Goal: Task Accomplishment & Management: Complete application form

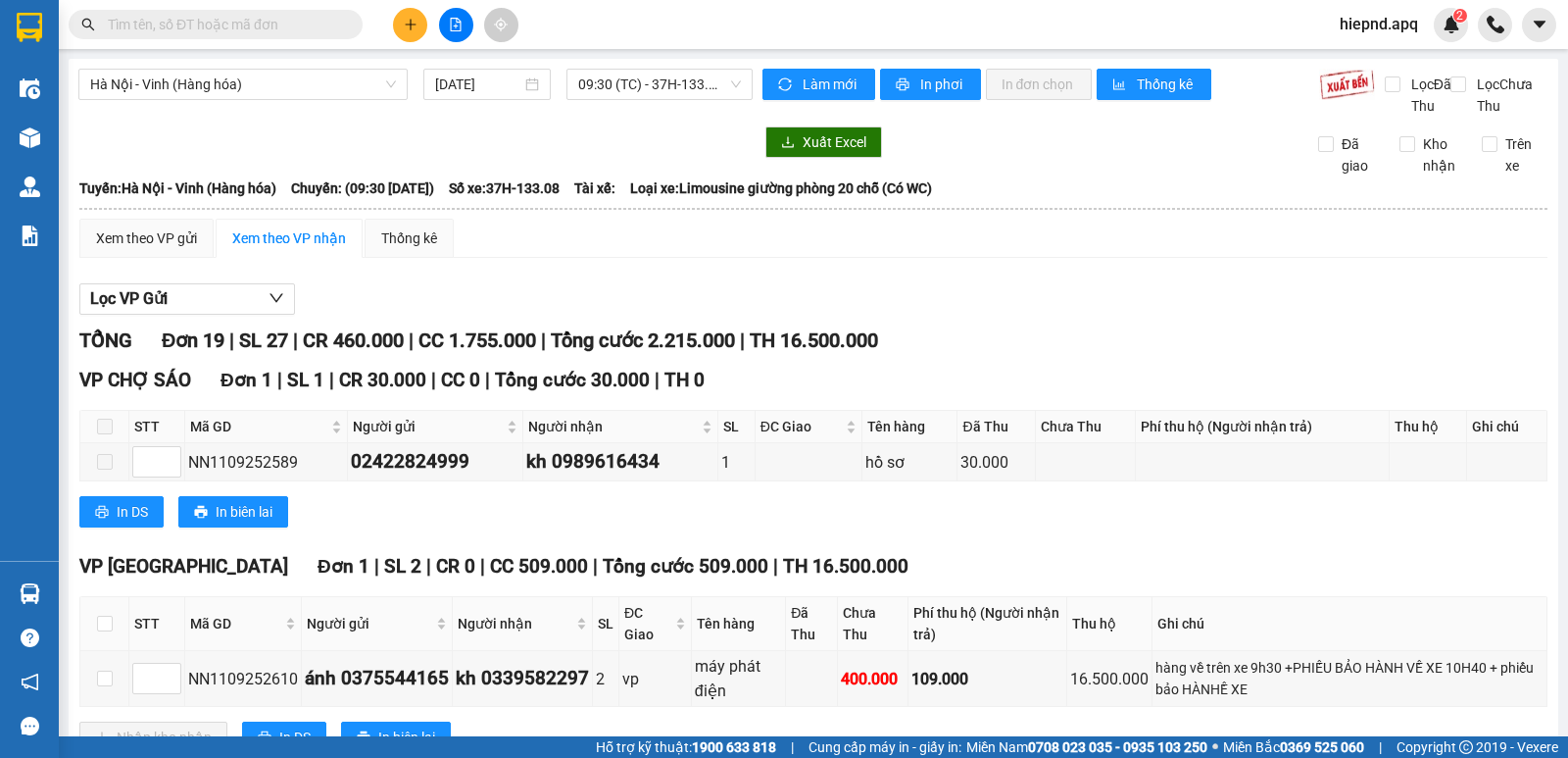
scroll to position [284, 0]
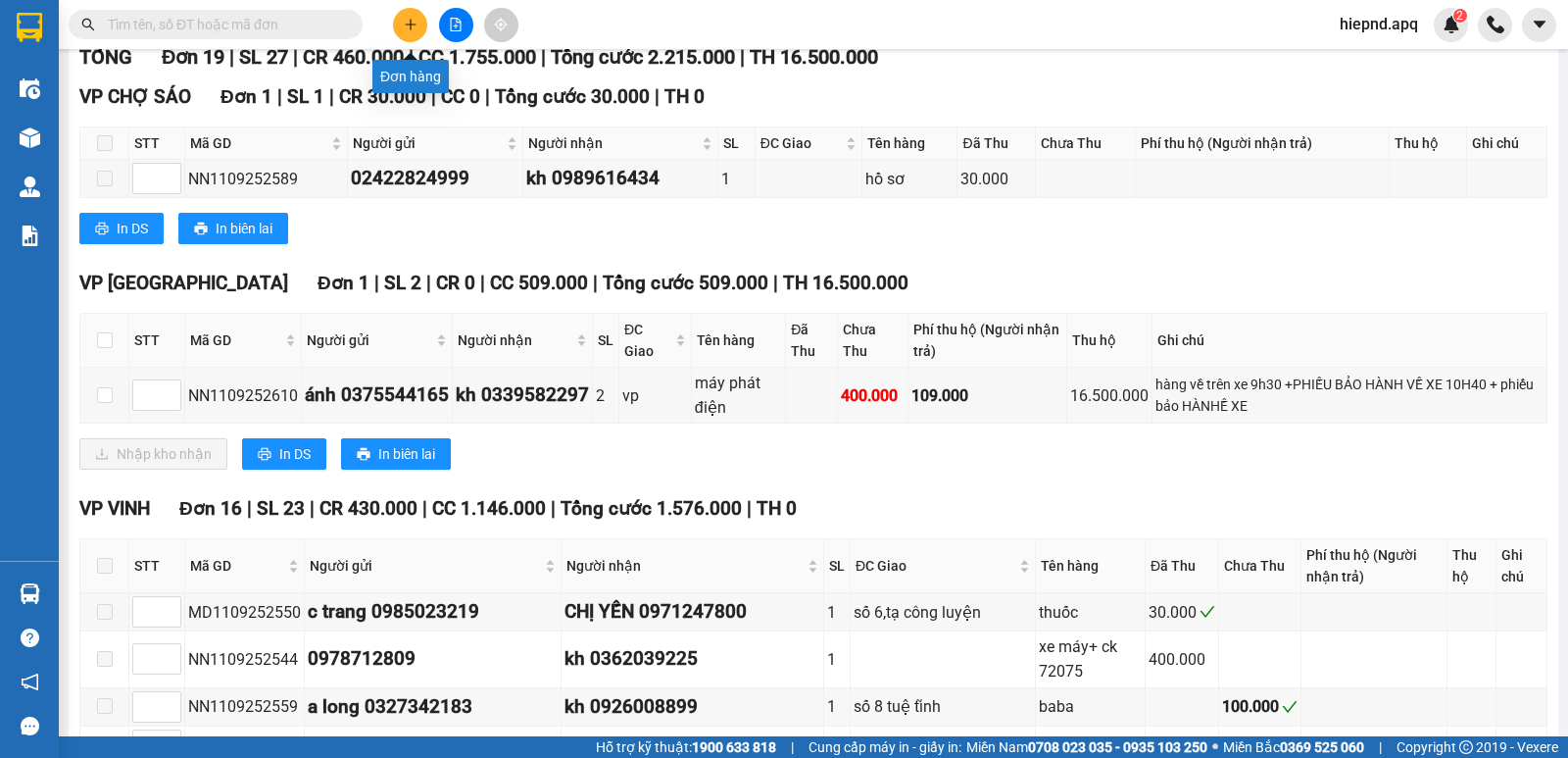
click at [399, 17] on button at bounding box center [410, 25] width 34 height 34
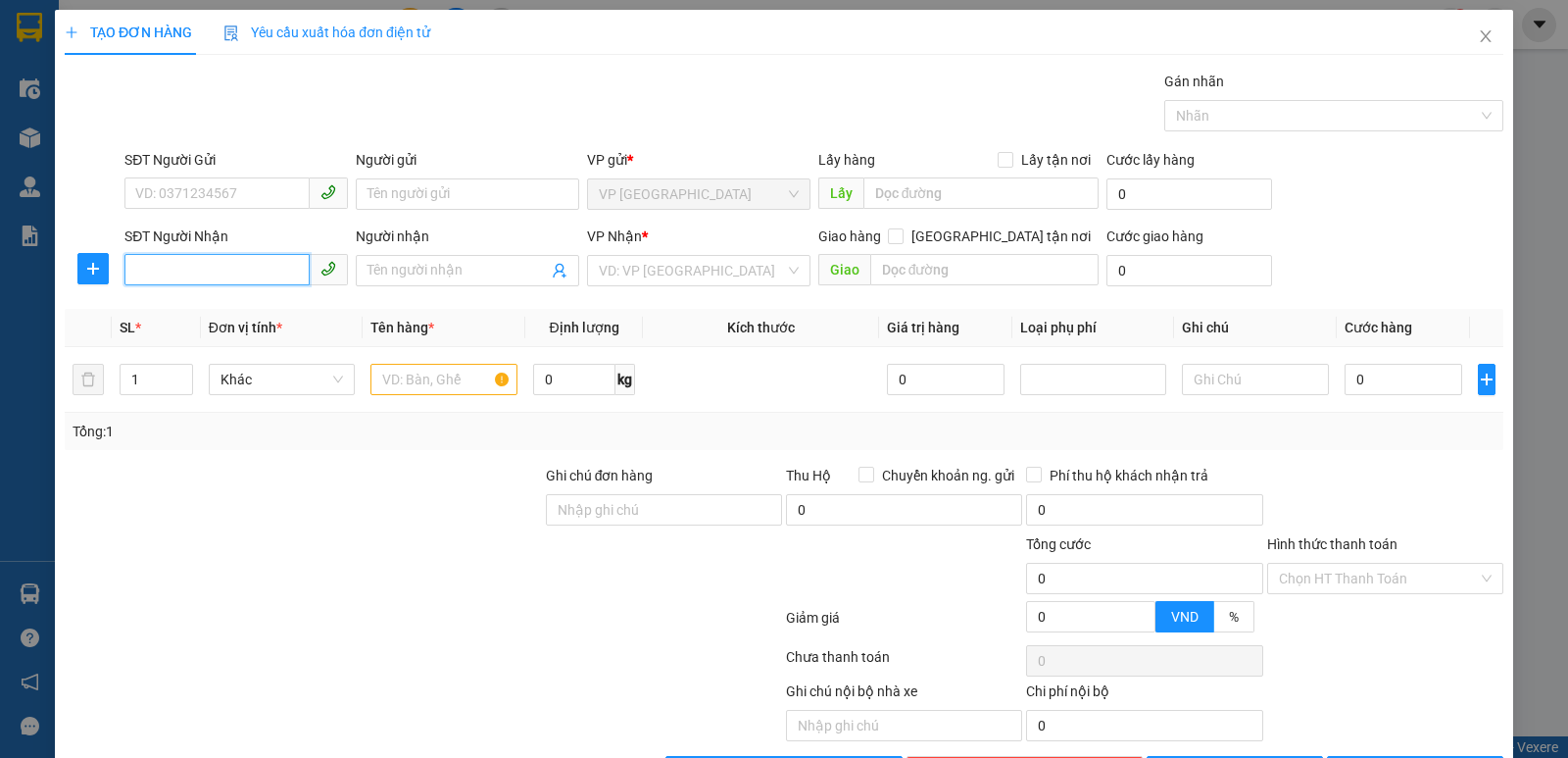
click at [220, 284] on input "SĐT Người Nhận" at bounding box center [218, 269] width 186 height 31
click at [251, 183] on input "SĐT Người Gửi" at bounding box center [218, 193] width 186 height 31
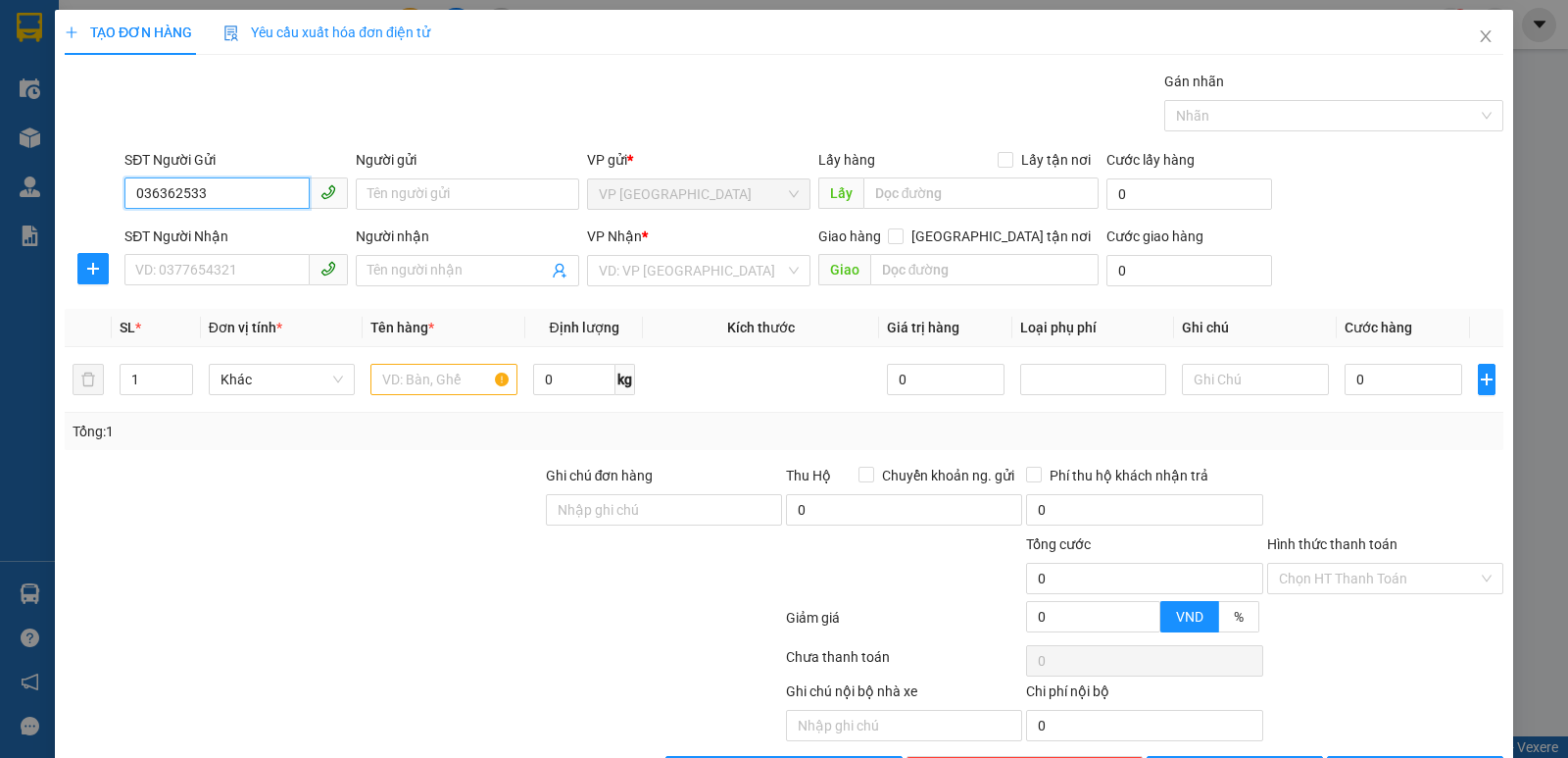
type input "0363625333"
click at [171, 236] on div "0363625333 - A Chung" at bounding box center [234, 234] width 198 height 22
type input "A Chung"
checkbox input "true"
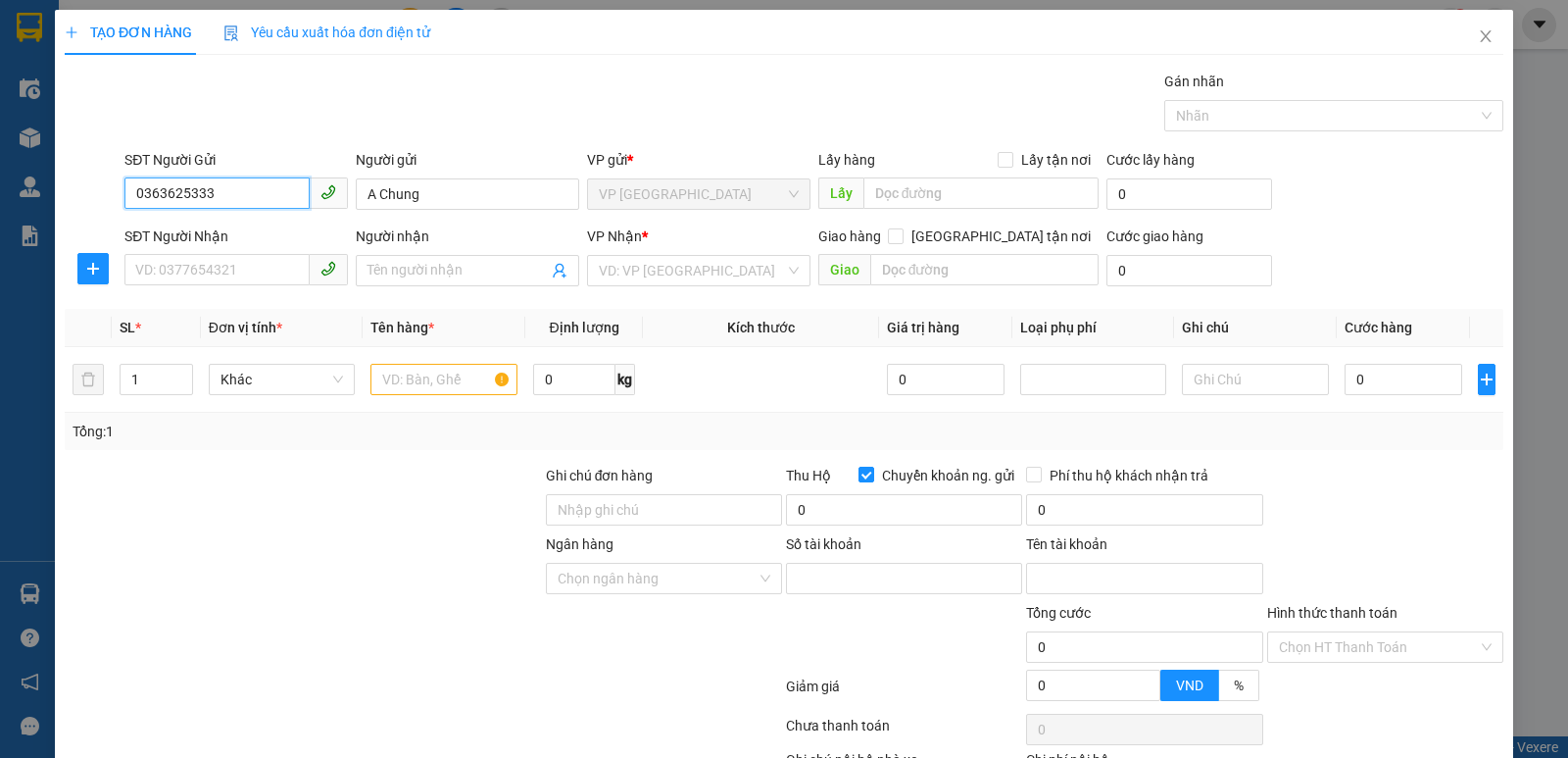
type input "0363625333"
click at [167, 251] on div "SĐT Người Nhận" at bounding box center [237, 240] width 224 height 29
click at [167, 266] on input "SĐT Người Nhận" at bounding box center [218, 269] width 186 height 31
type input "0912984999"
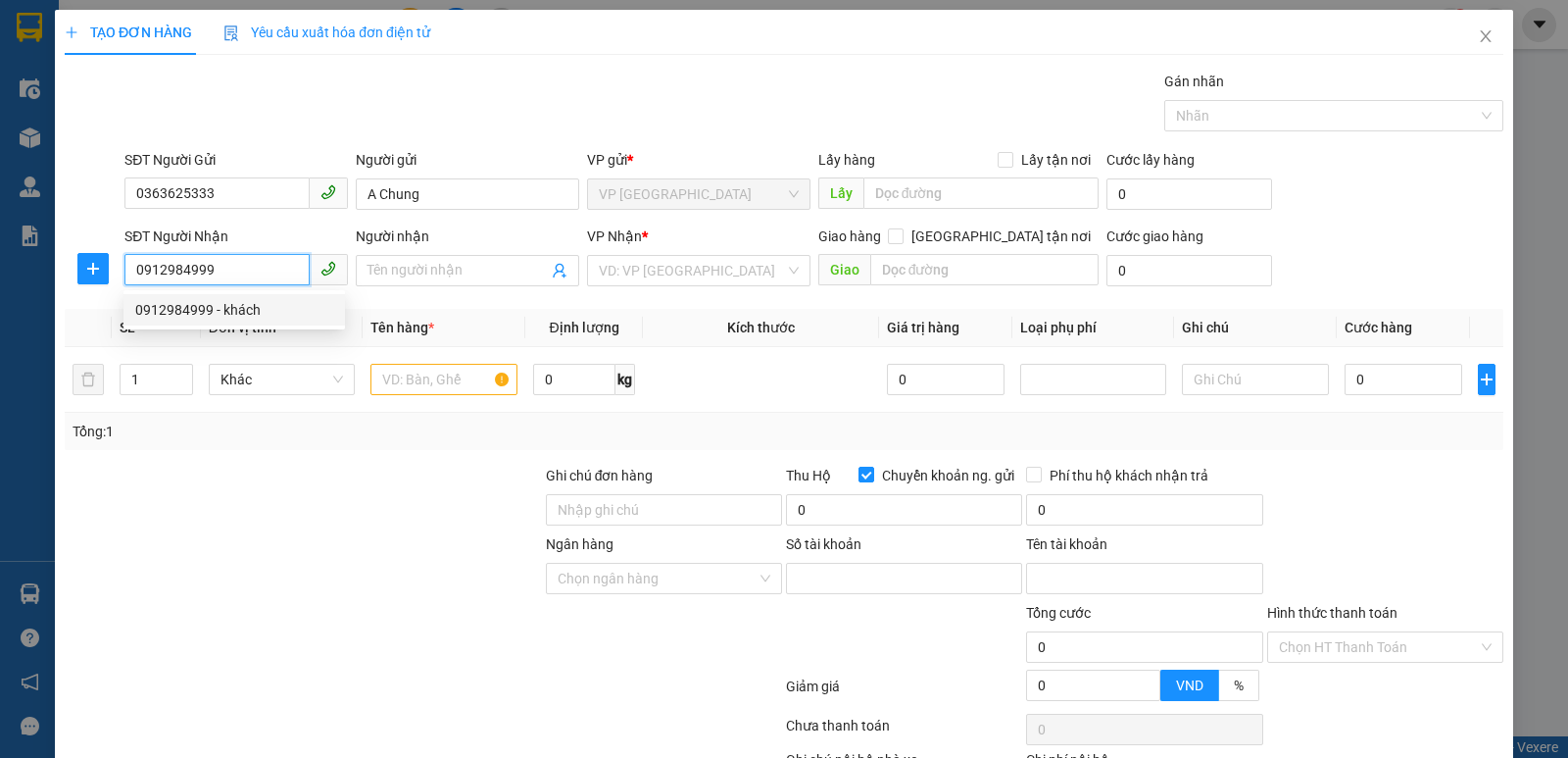
click at [212, 306] on div "0912984999 - khách" at bounding box center [234, 310] width 198 height 22
type input "khách"
checkbox input "true"
type input "234 hà huy tập"
checkbox input "false"
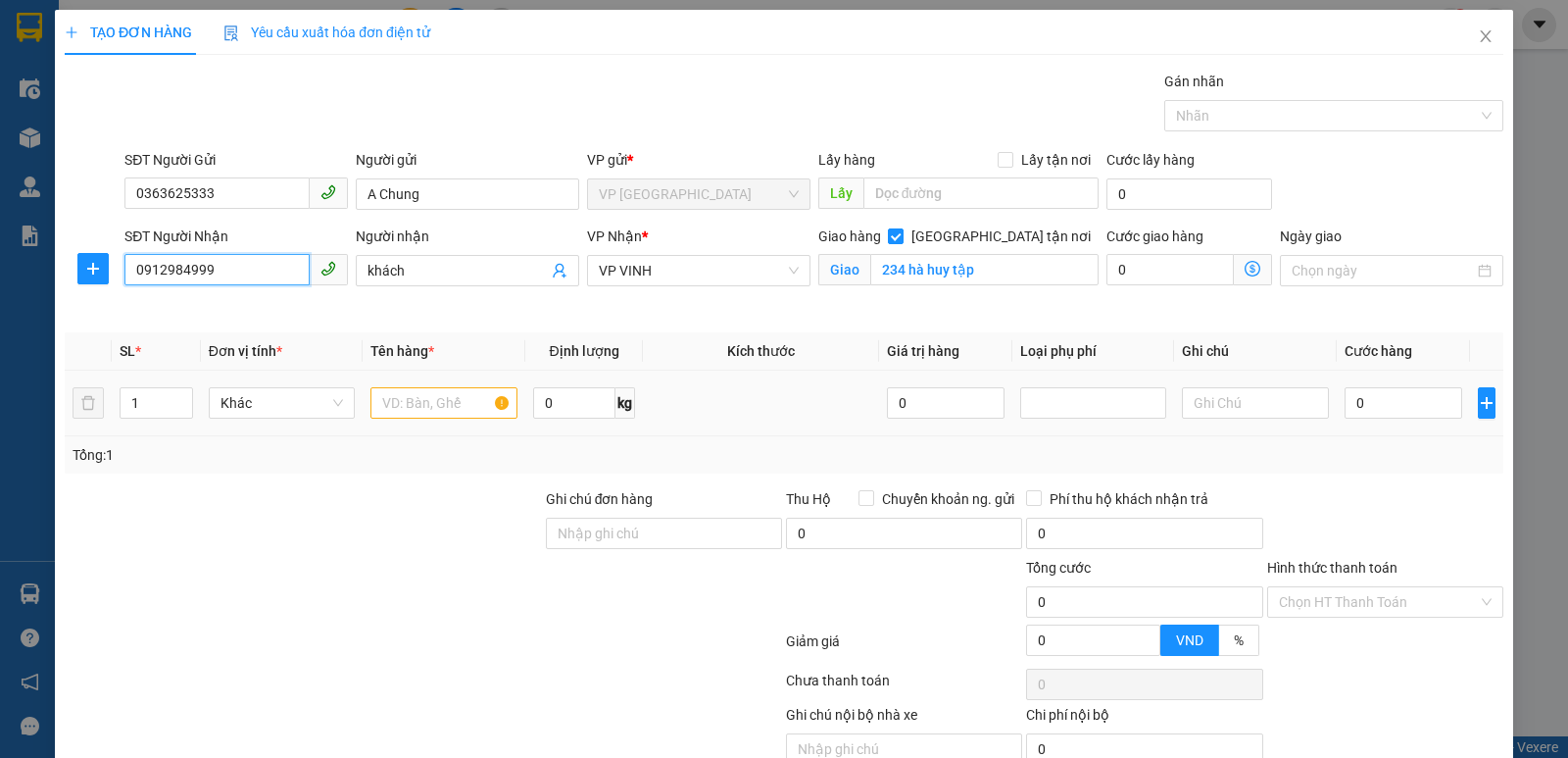
type input "0912984999"
click at [416, 419] on div at bounding box center [443, 402] width 147 height 39
click at [421, 412] on input "text" at bounding box center [443, 402] width 147 height 31
type input "quan ao"
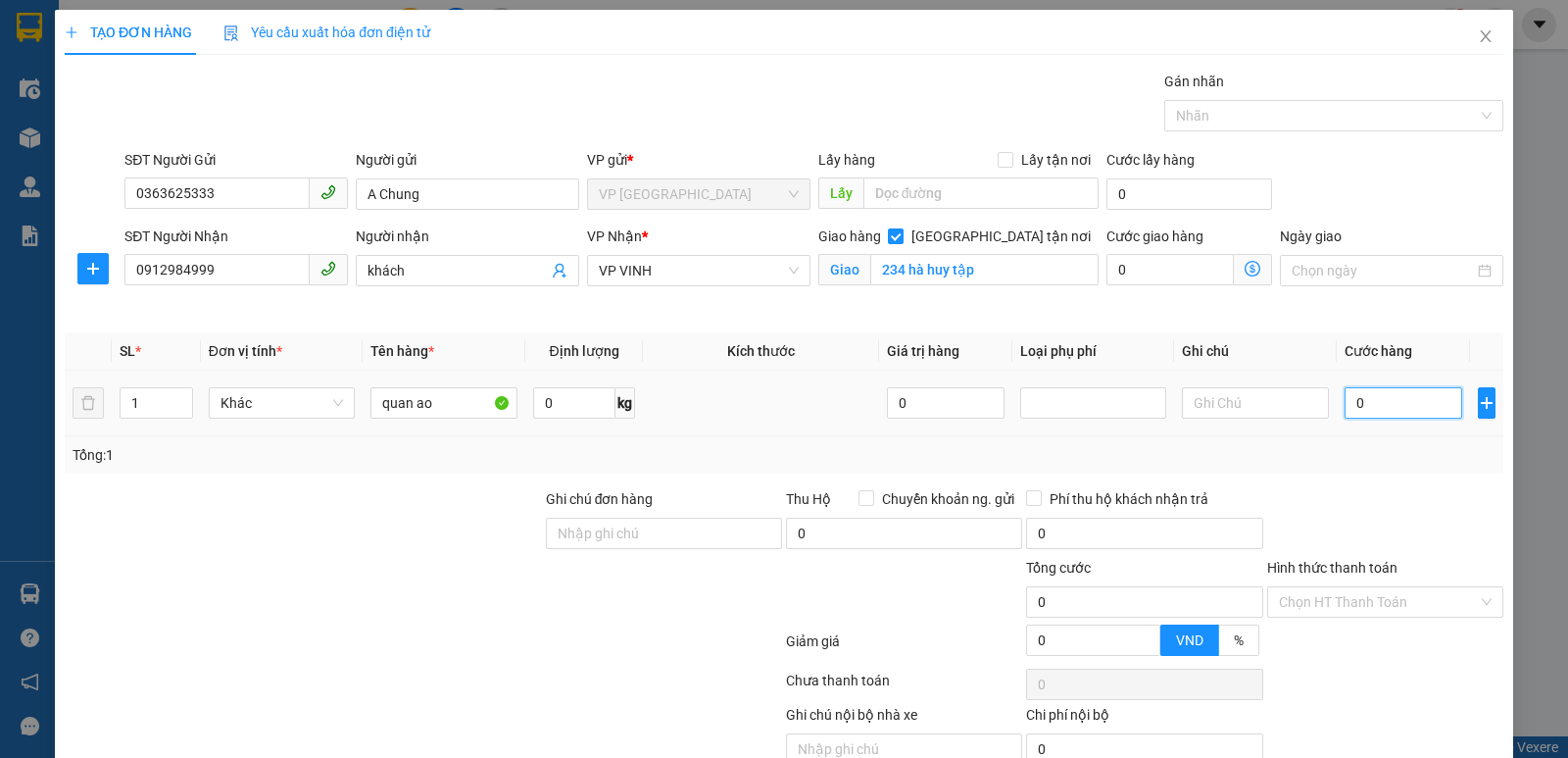
click at [1363, 405] on input "0" at bounding box center [1403, 402] width 118 height 31
type input "3"
type input "30"
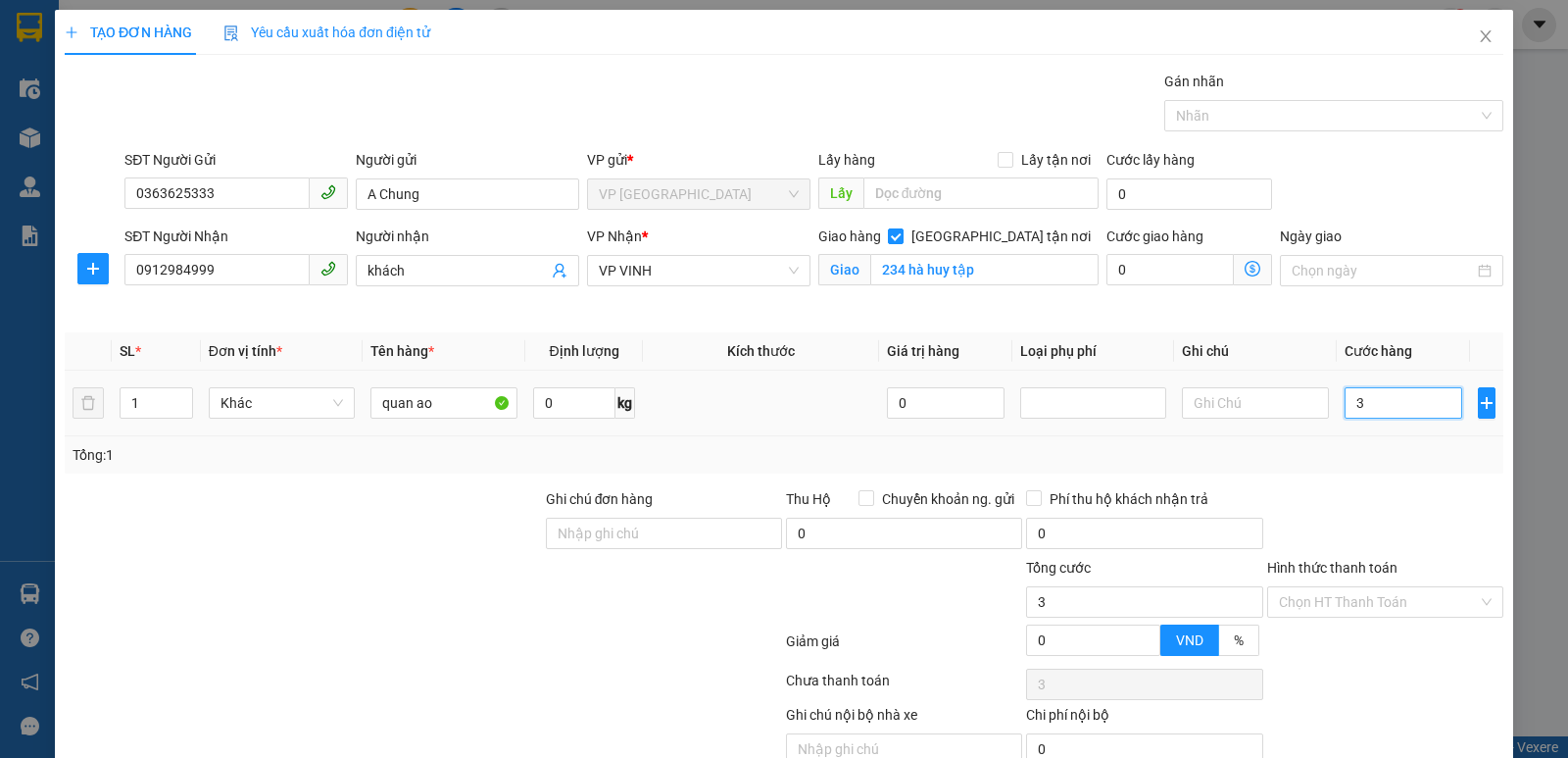
type input "30"
type input "300"
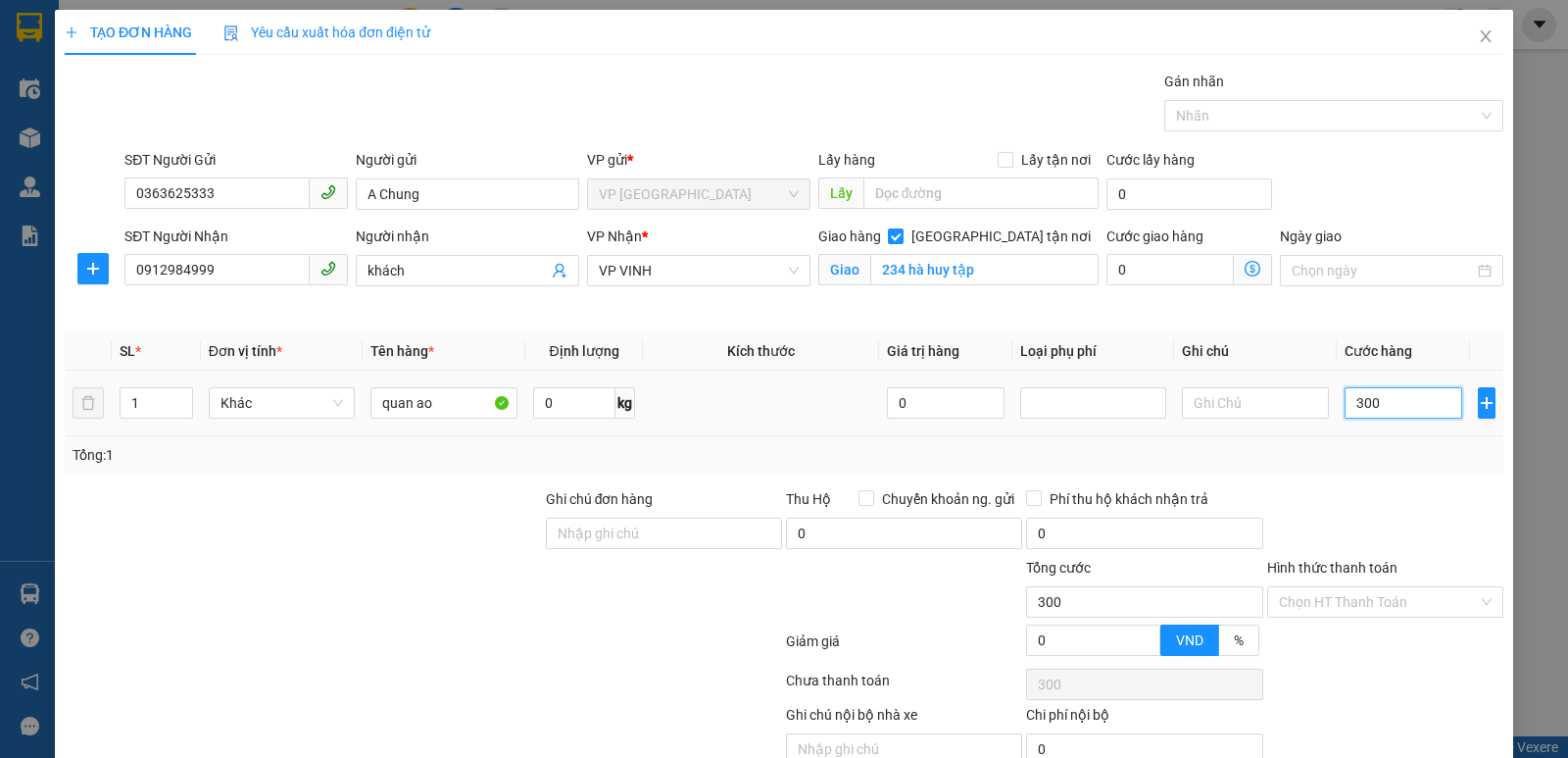
type input "3.000"
type input "30.000"
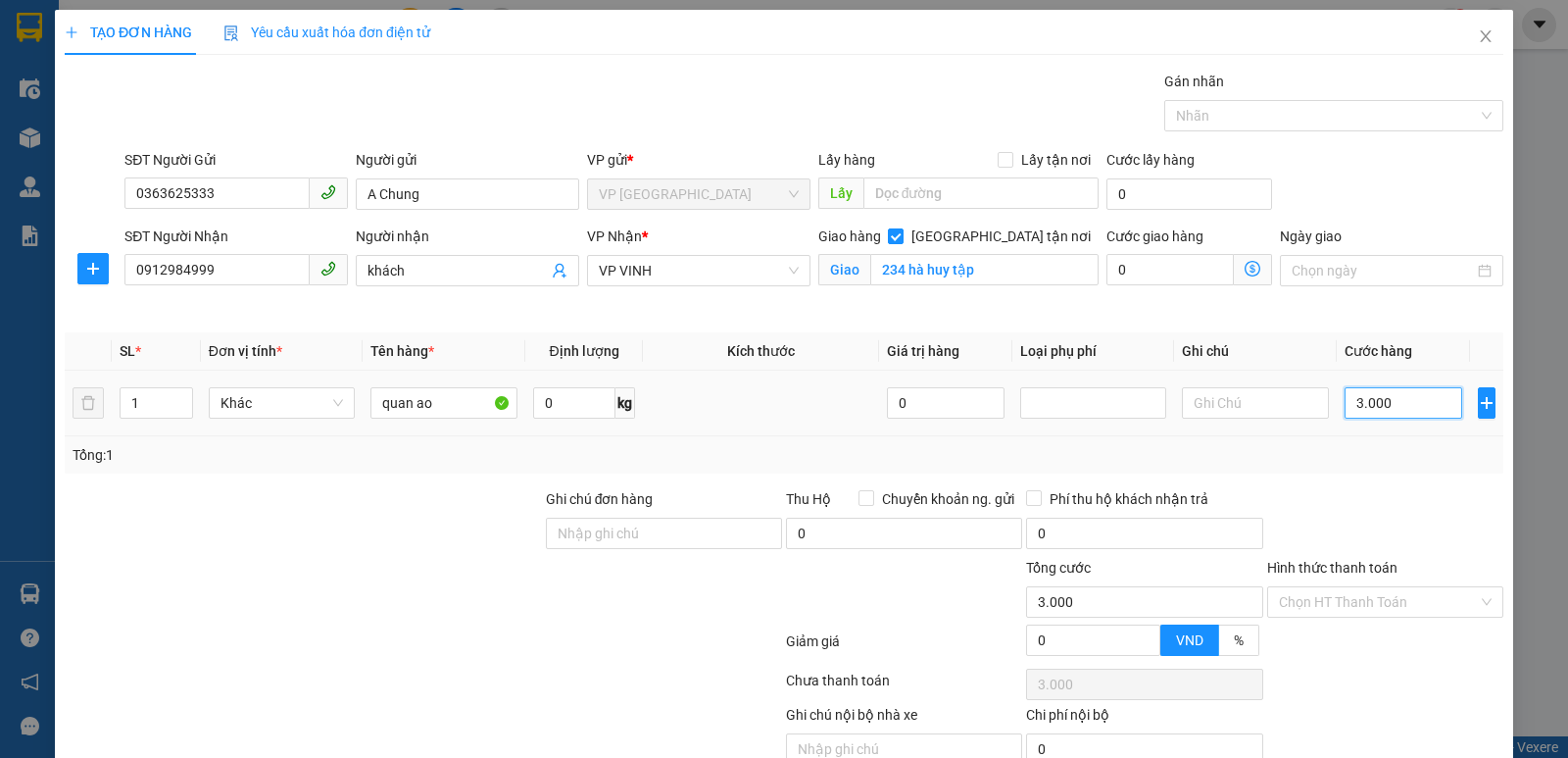
type input "30.000"
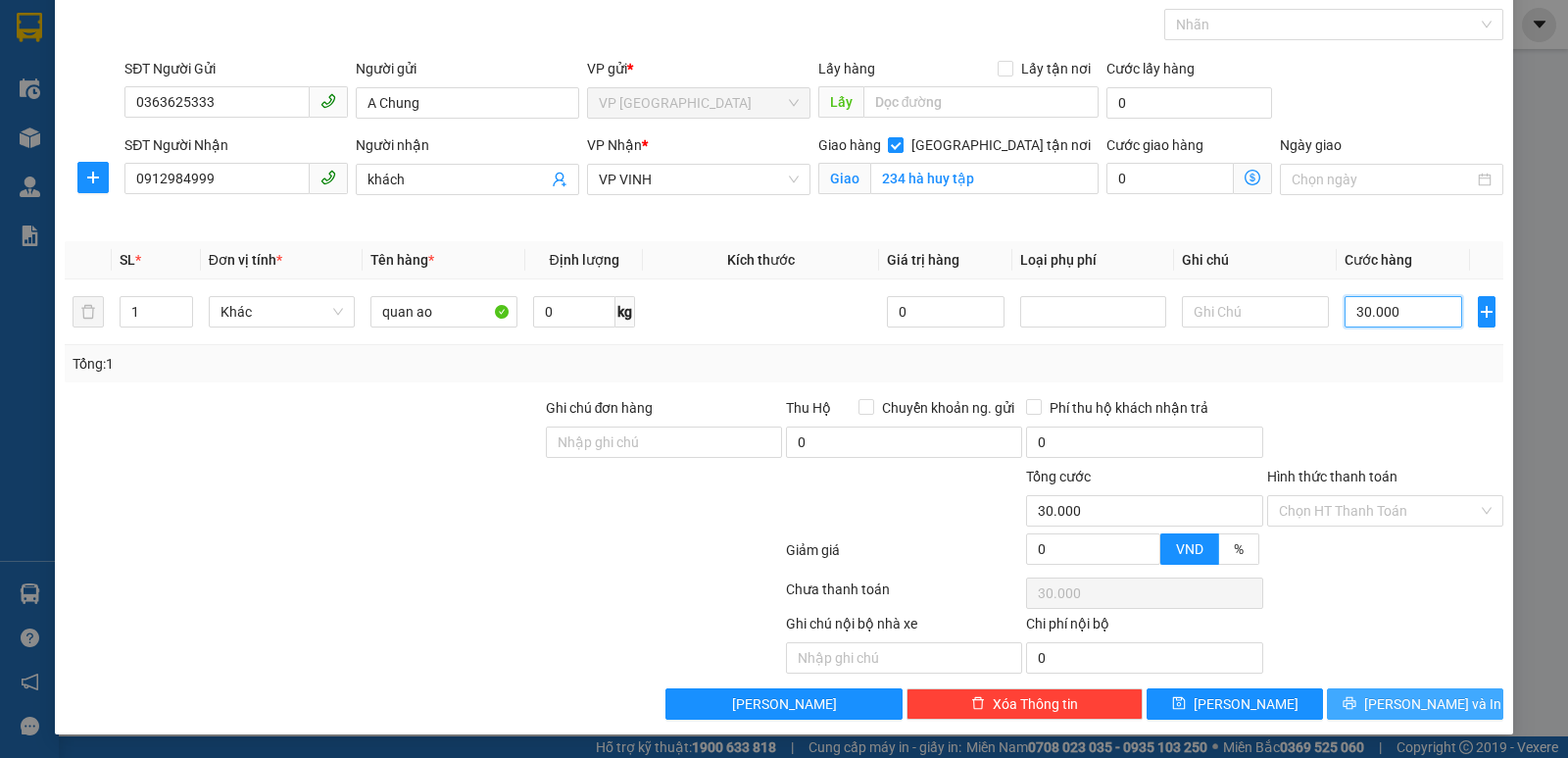
type input "30.000"
click at [1397, 705] on span "[PERSON_NAME] và In" at bounding box center [1431, 704] width 137 height 22
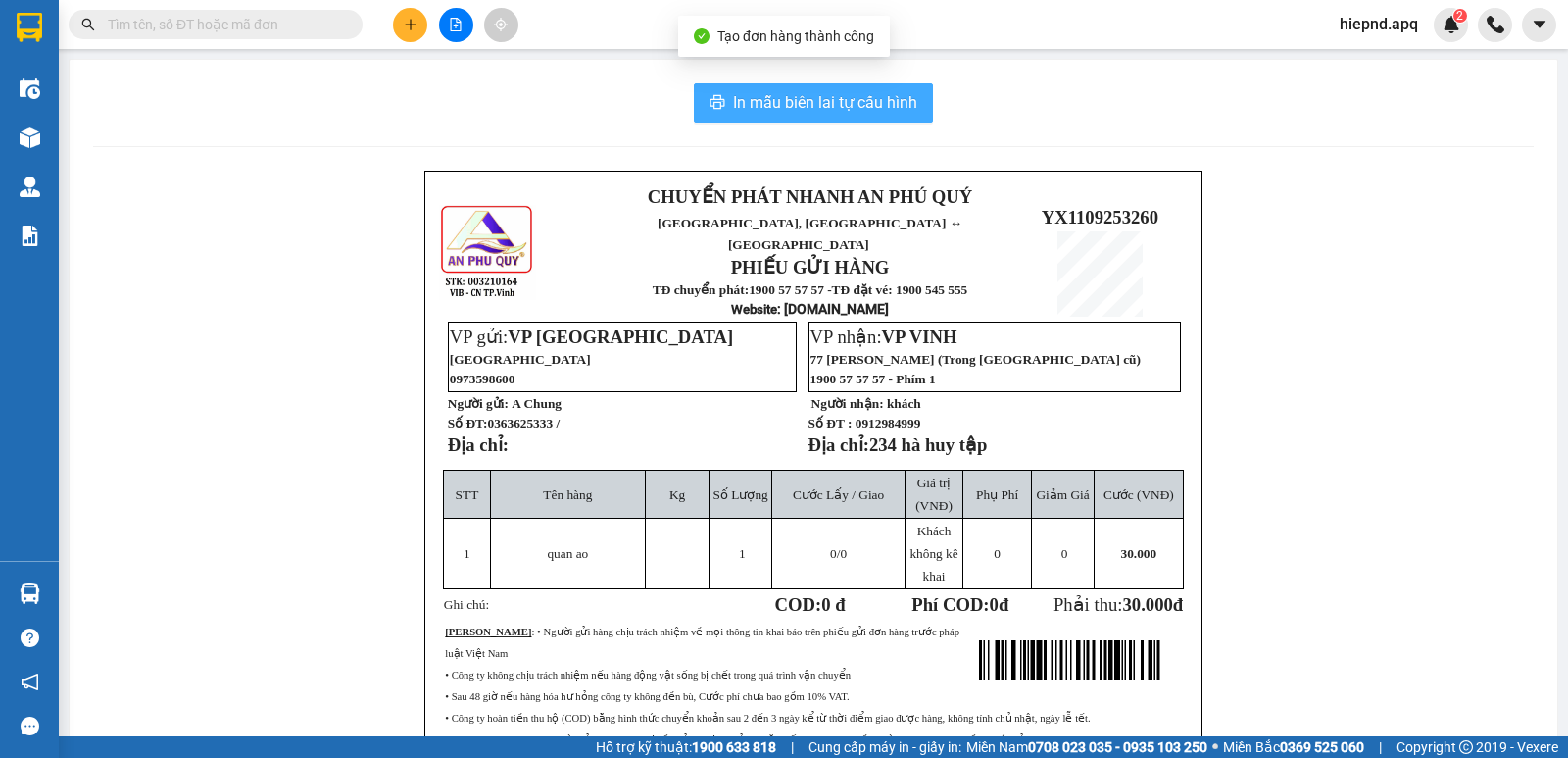
click at [831, 110] on span "In mẫu biên lai tự cấu hình" at bounding box center [824, 102] width 185 height 25
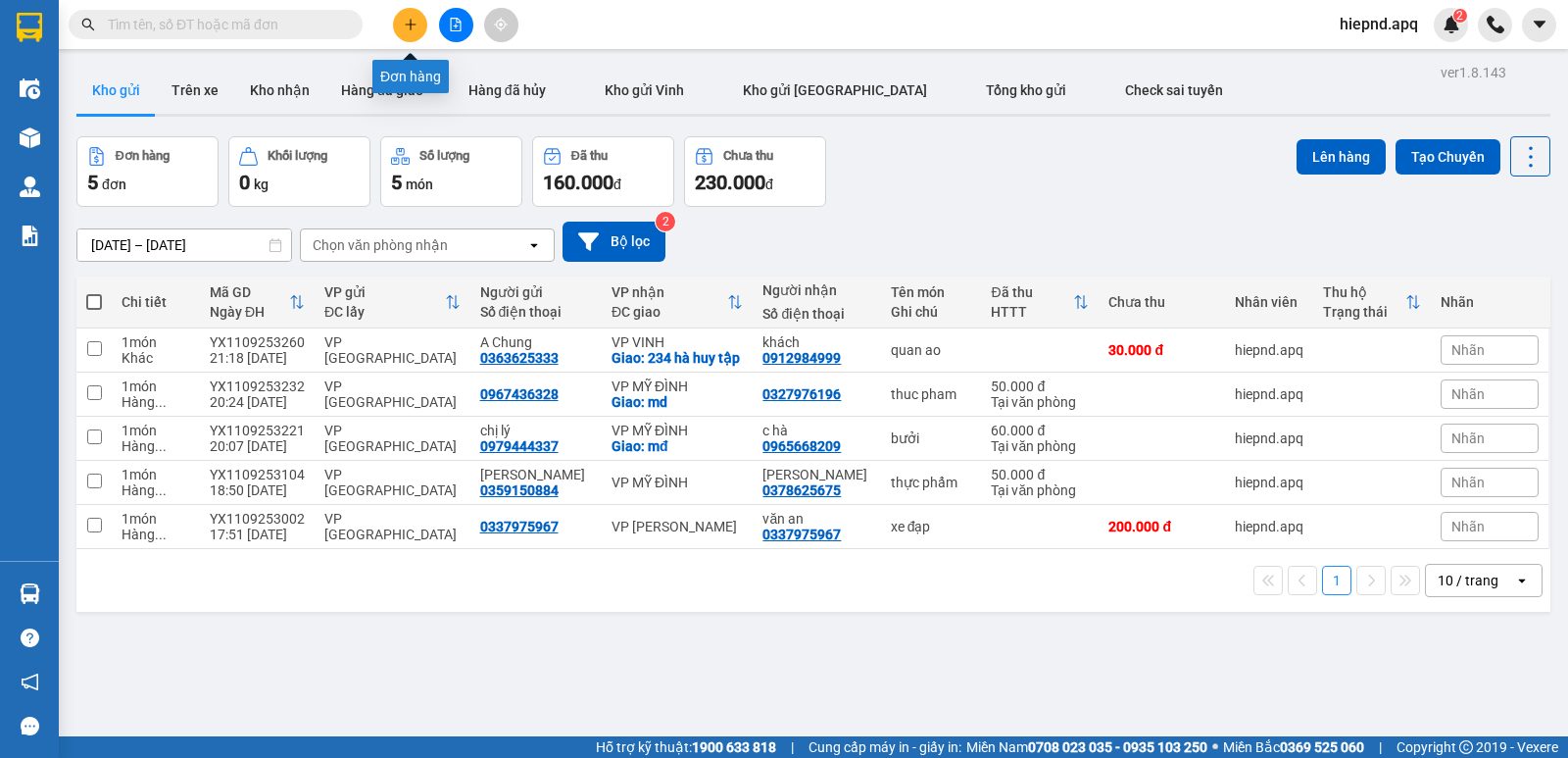
click at [410, 26] on icon "plus" at bounding box center [409, 24] width 1 height 11
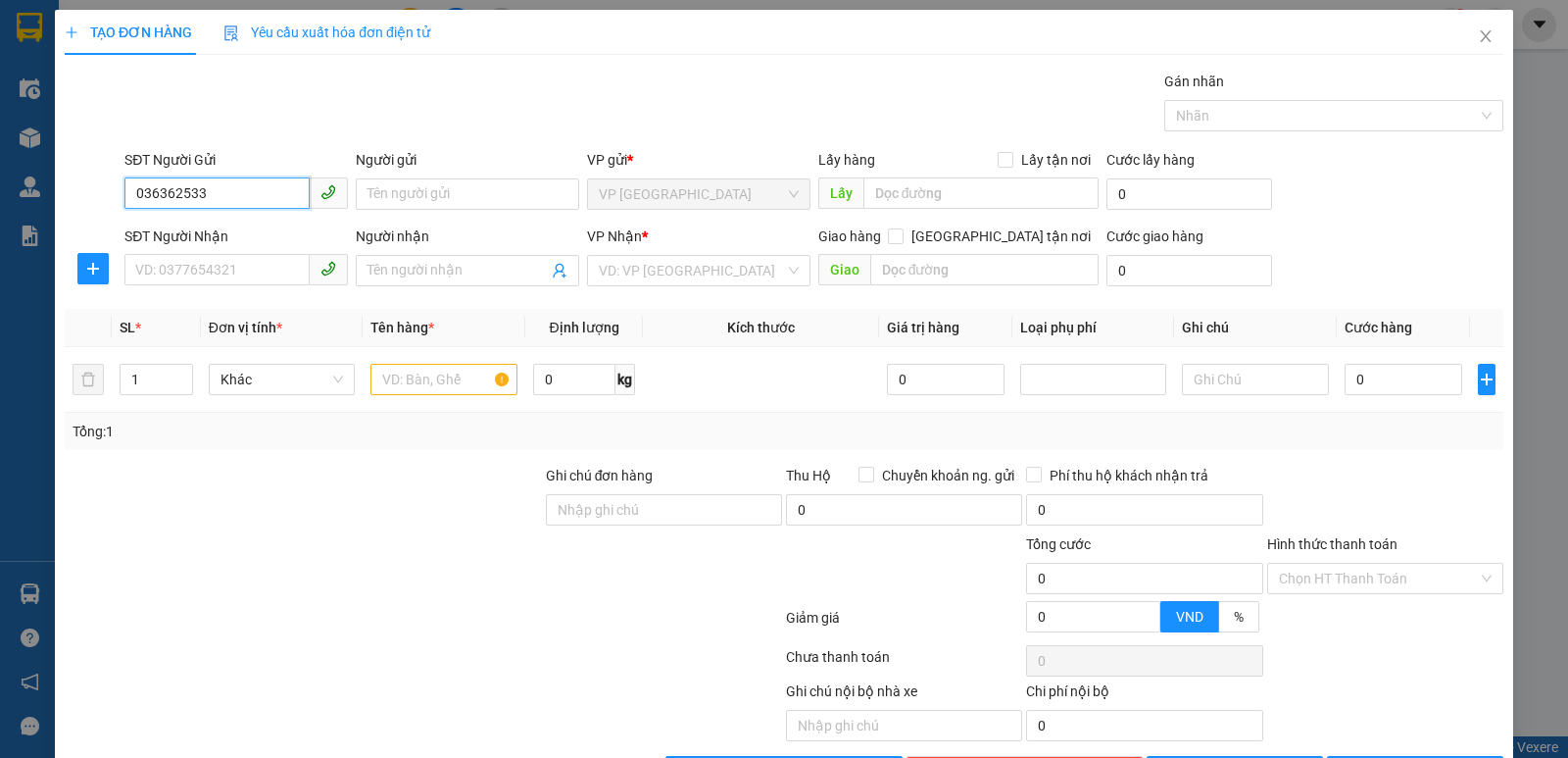
type input "0363625333"
click at [192, 237] on div "0363625333 - A Chung" at bounding box center [234, 234] width 198 height 22
type input "A Chung"
type input "0363625333"
click at [197, 278] on input "SĐT Người Nhận" at bounding box center [218, 269] width 186 height 31
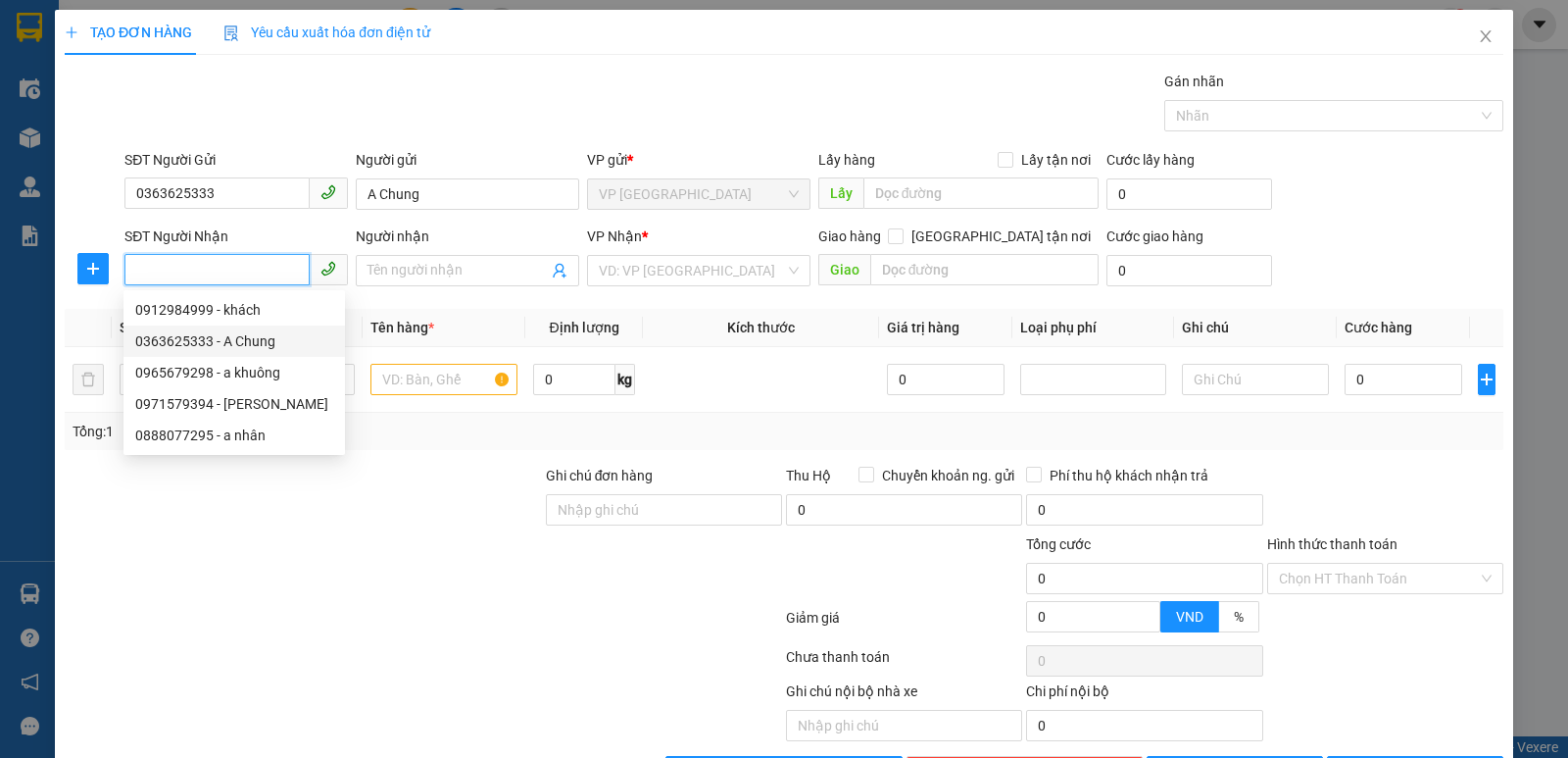
click at [209, 347] on div "0363625333 - A Chung" at bounding box center [234, 342] width 198 height 22
type input "0363625333"
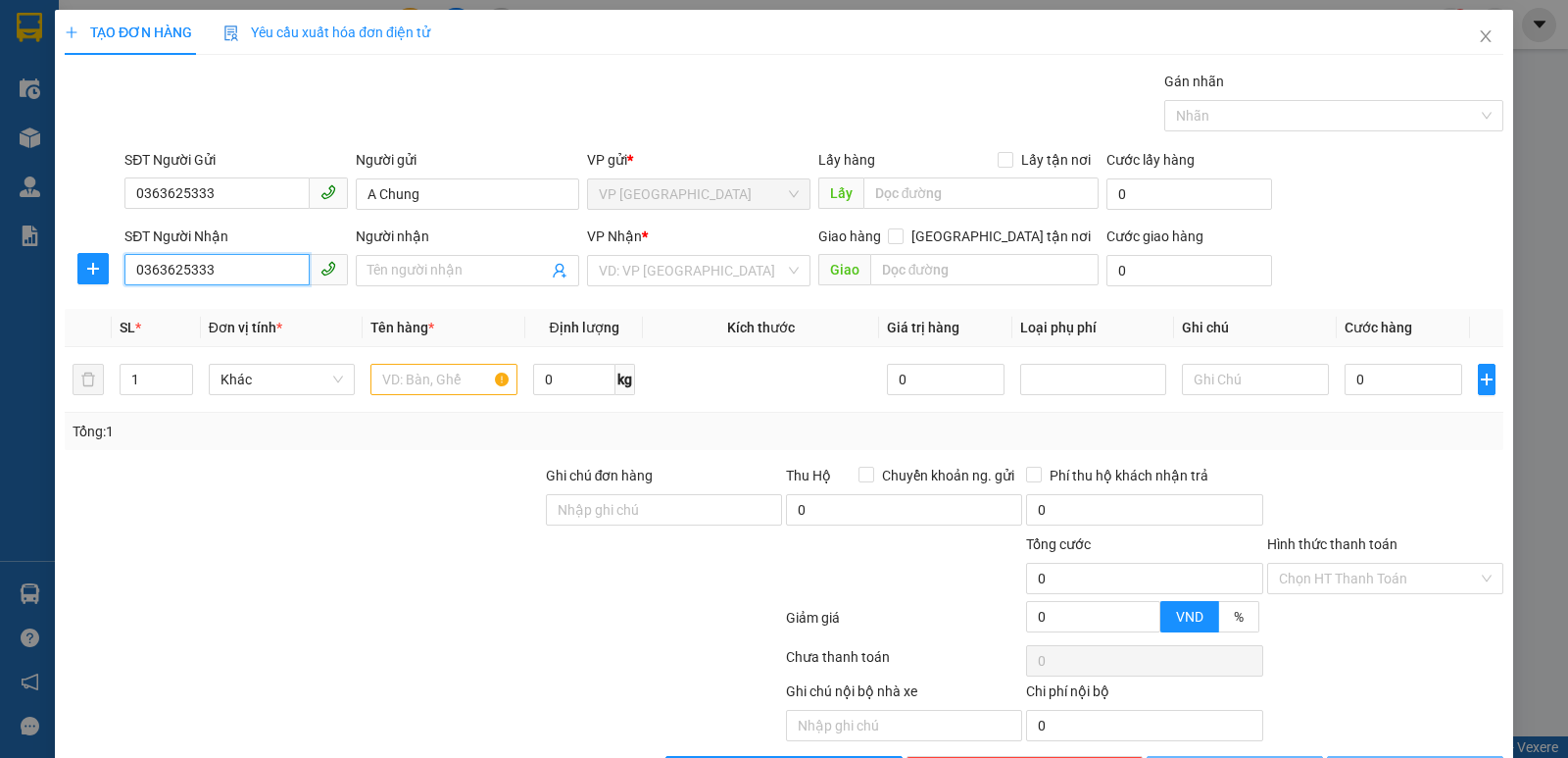
type input "A Chung"
checkbox input "true"
type input "vp"
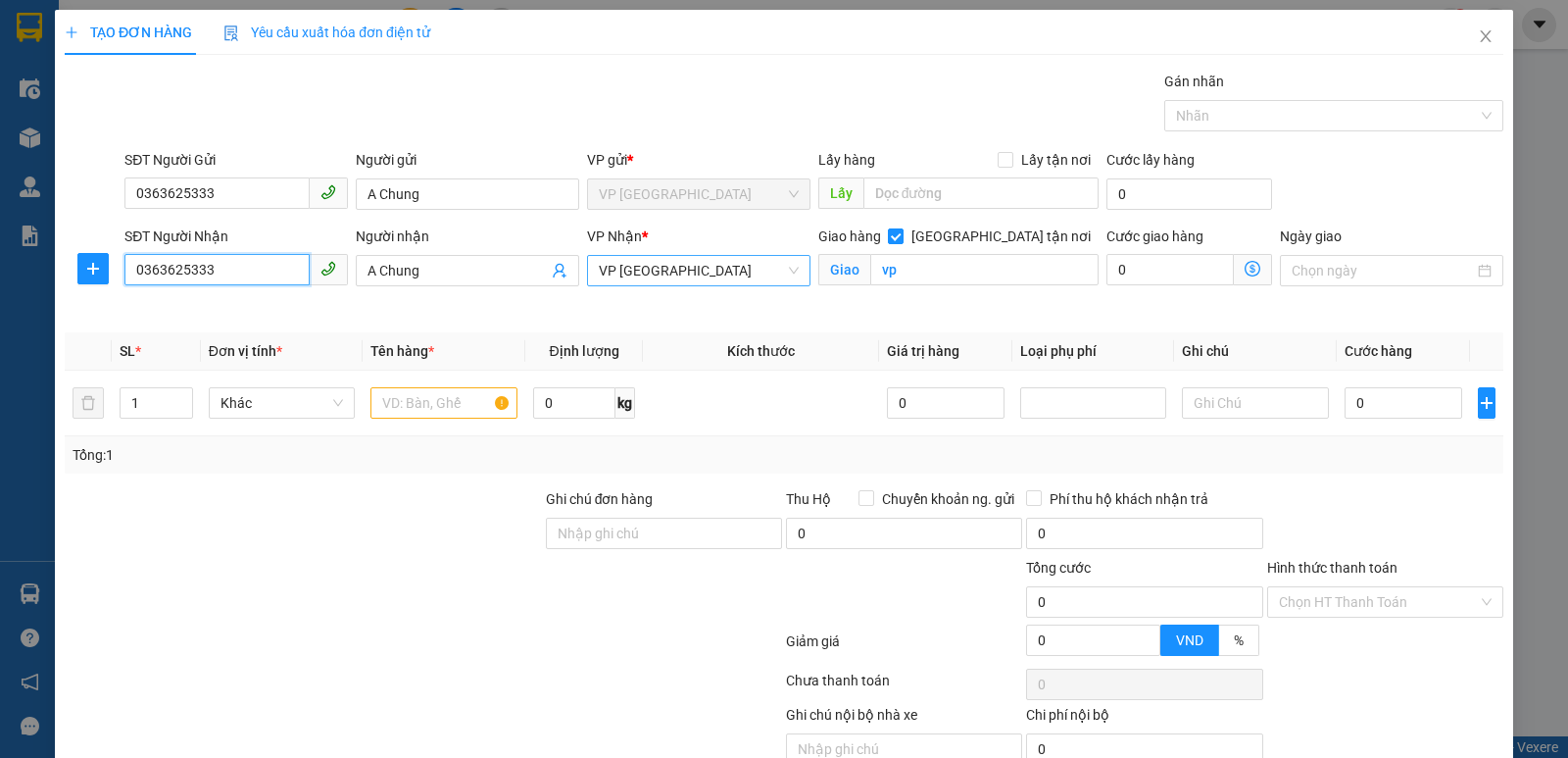
click at [709, 272] on span "VP [GEOGRAPHIC_DATA]" at bounding box center [699, 270] width 200 height 29
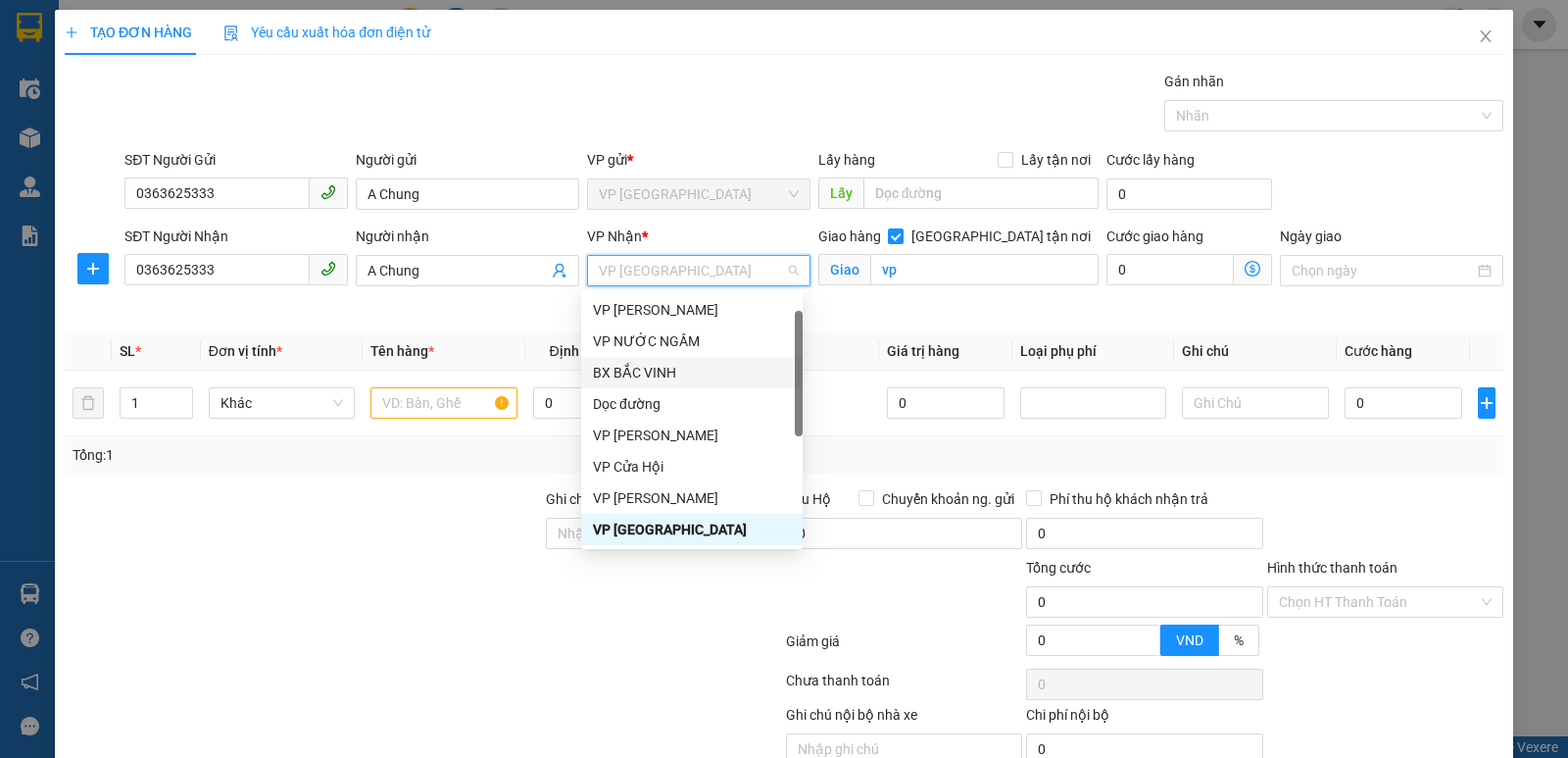
scroll to position [228, 0]
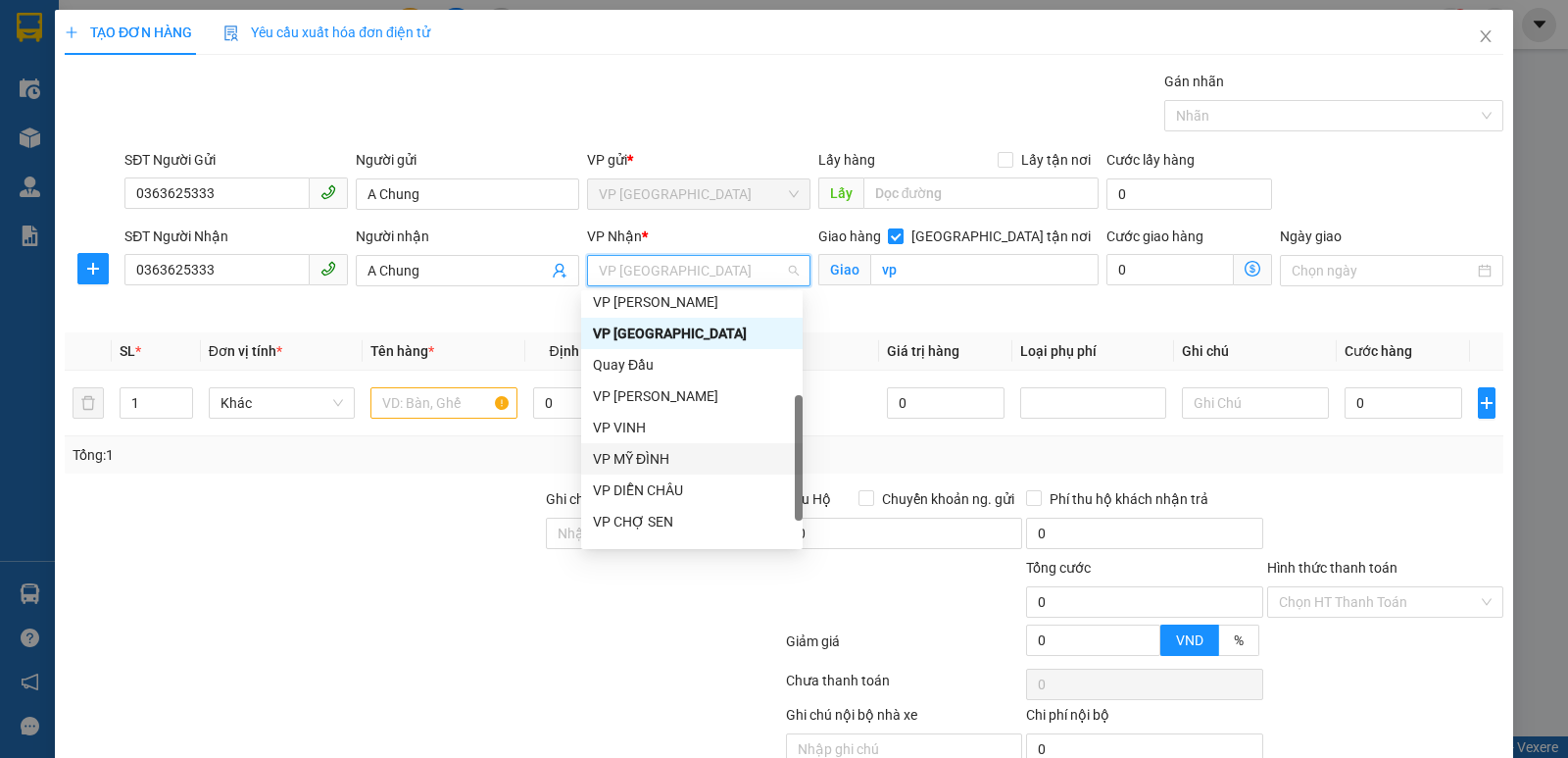
click at [654, 462] on div "VP MỸ ĐÌNH" at bounding box center [692, 459] width 198 height 22
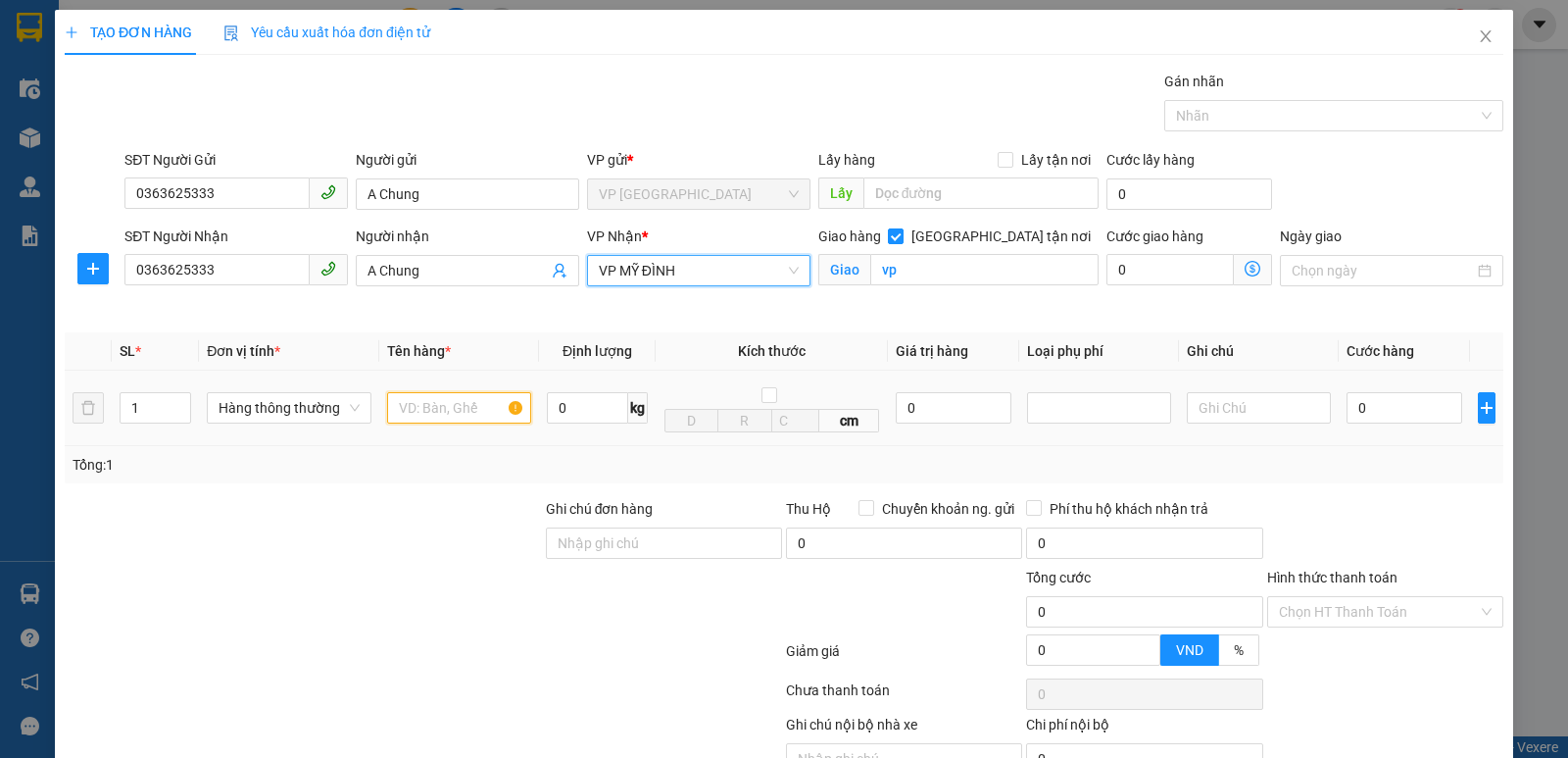
click at [427, 401] on input "text" at bounding box center [459, 407] width 144 height 31
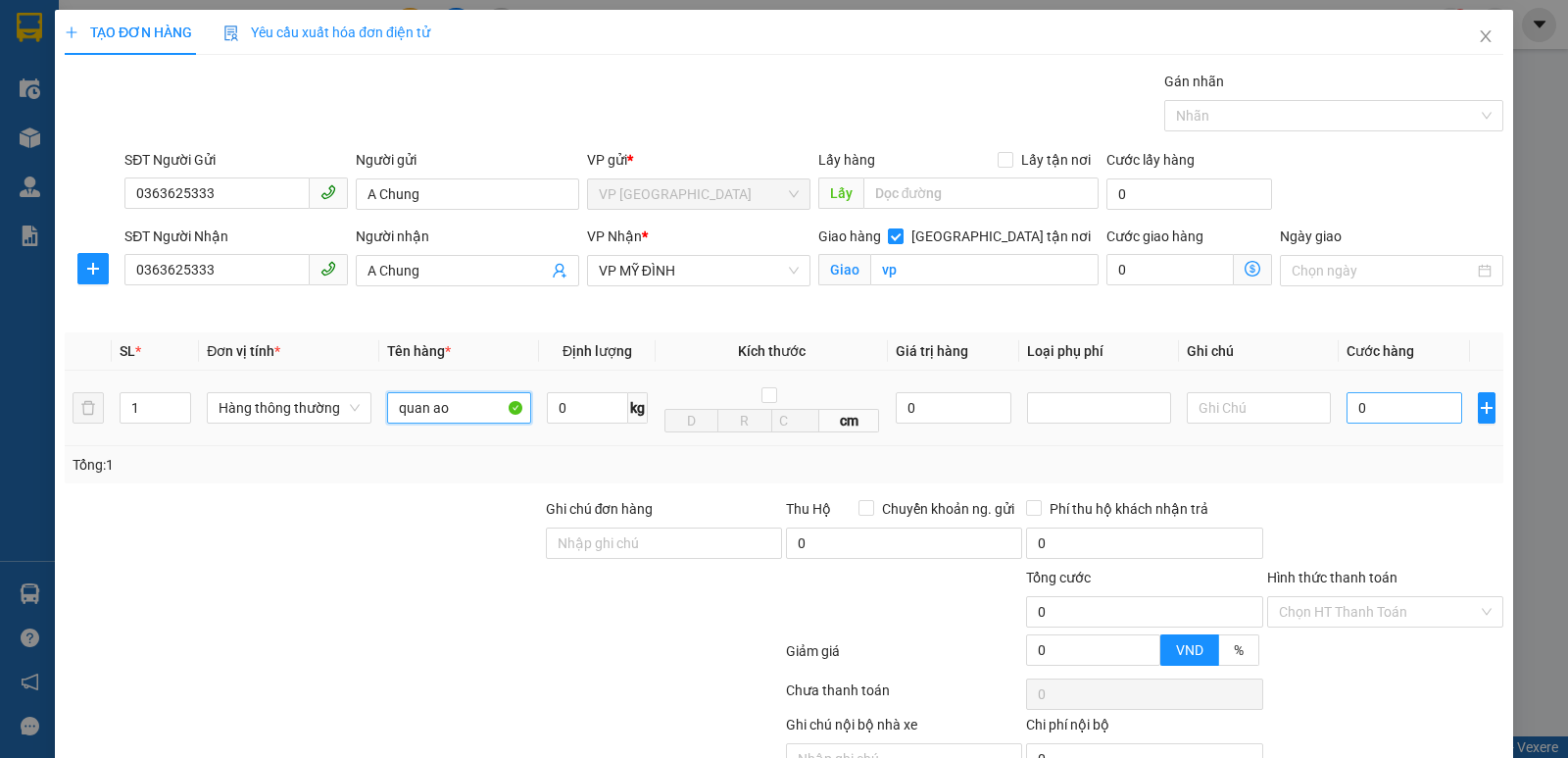
type input "quan ao"
click at [1388, 411] on input "0" at bounding box center [1404, 407] width 116 height 31
type input "3"
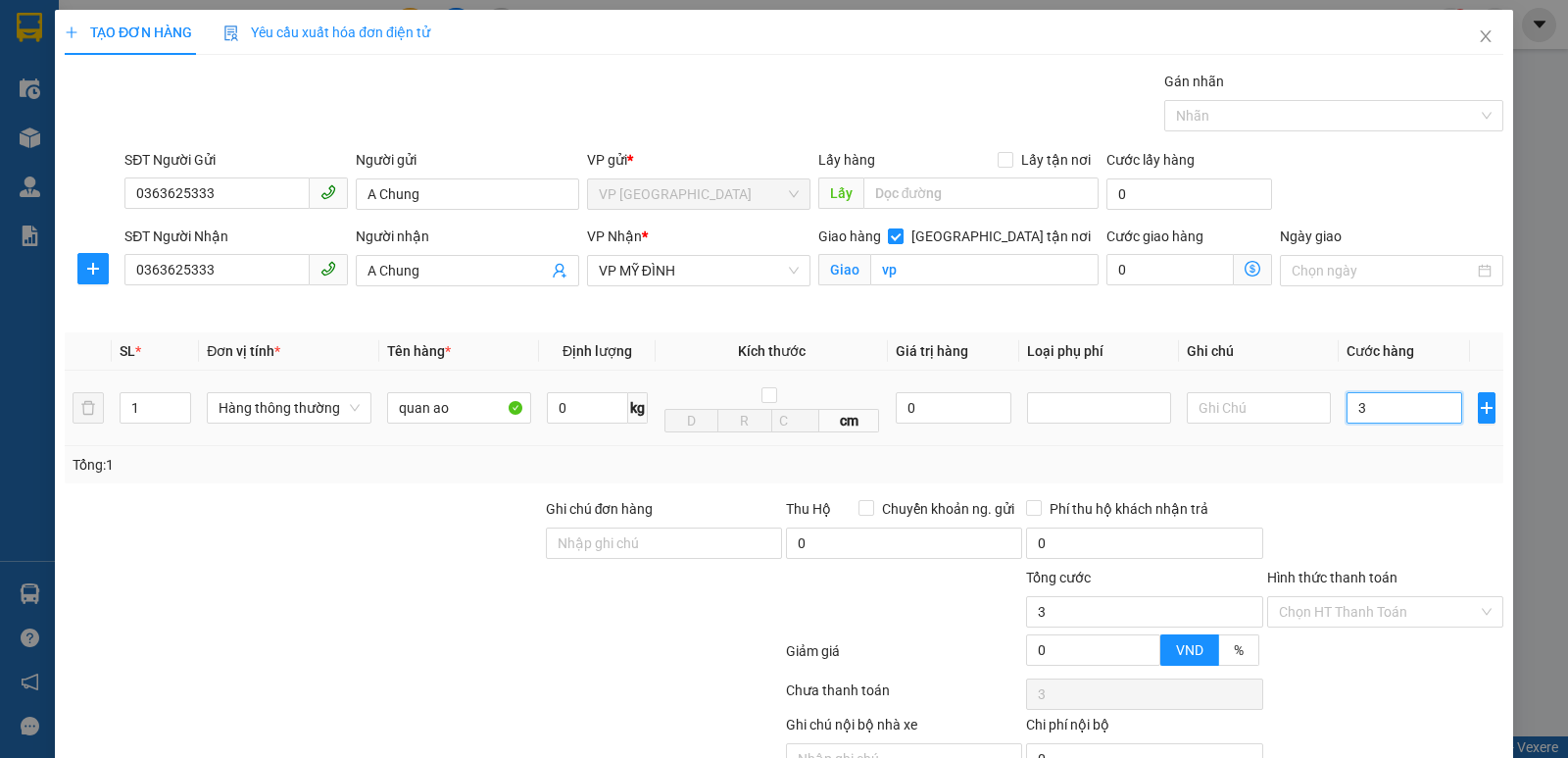
type input "30"
type input "300"
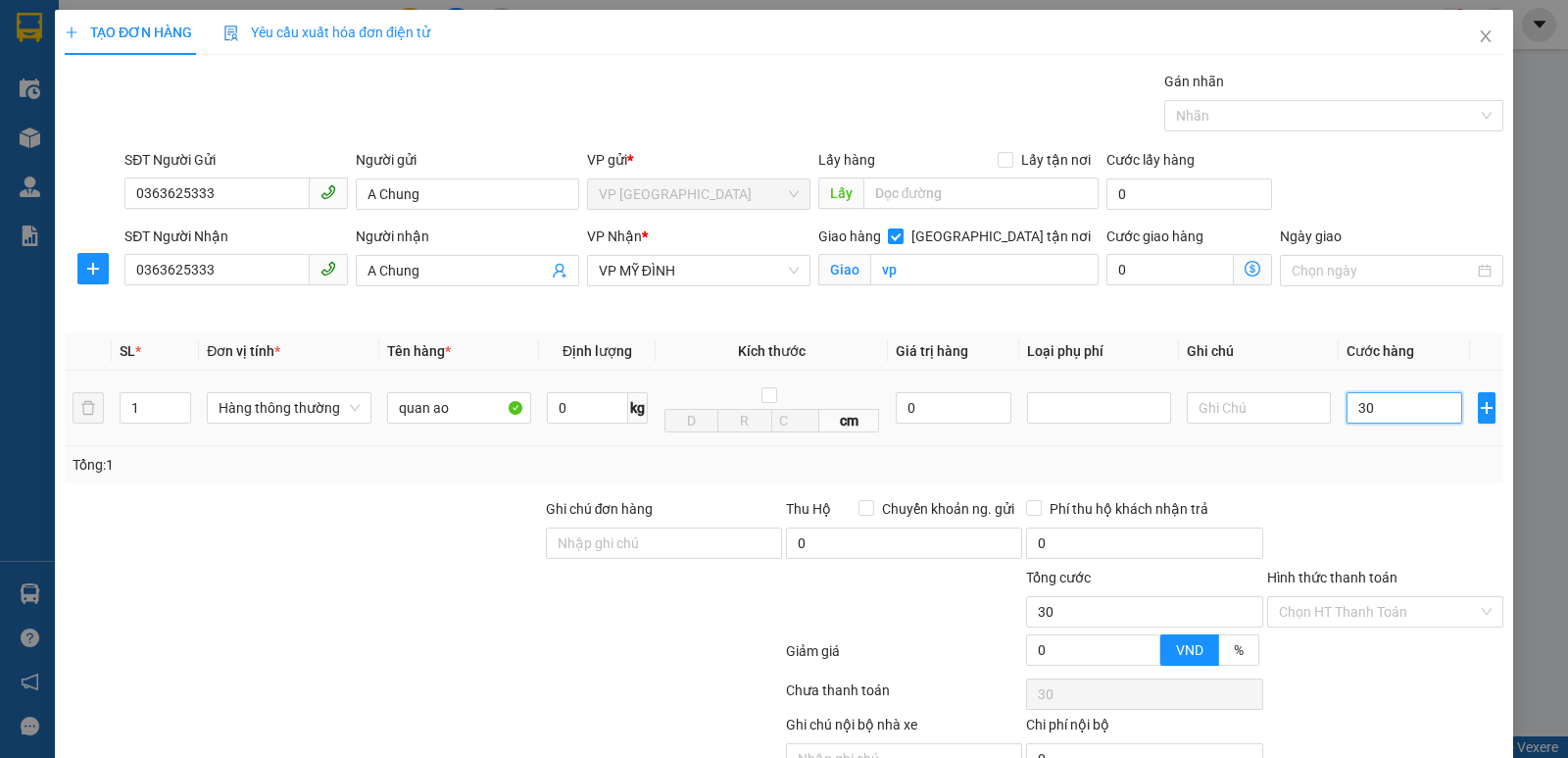
type input "300"
type input "3.000"
type input "30.000"
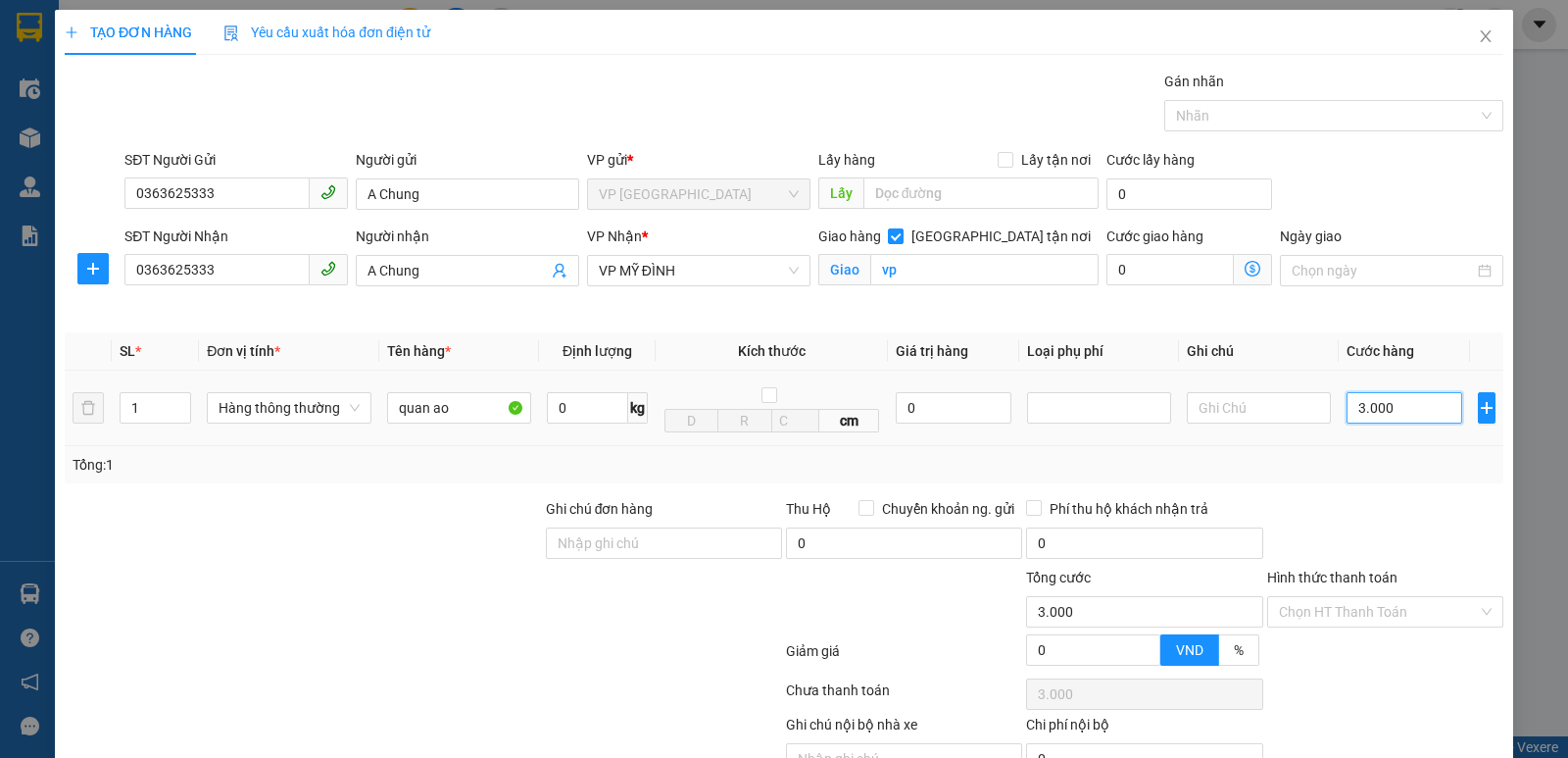
type input "30.000"
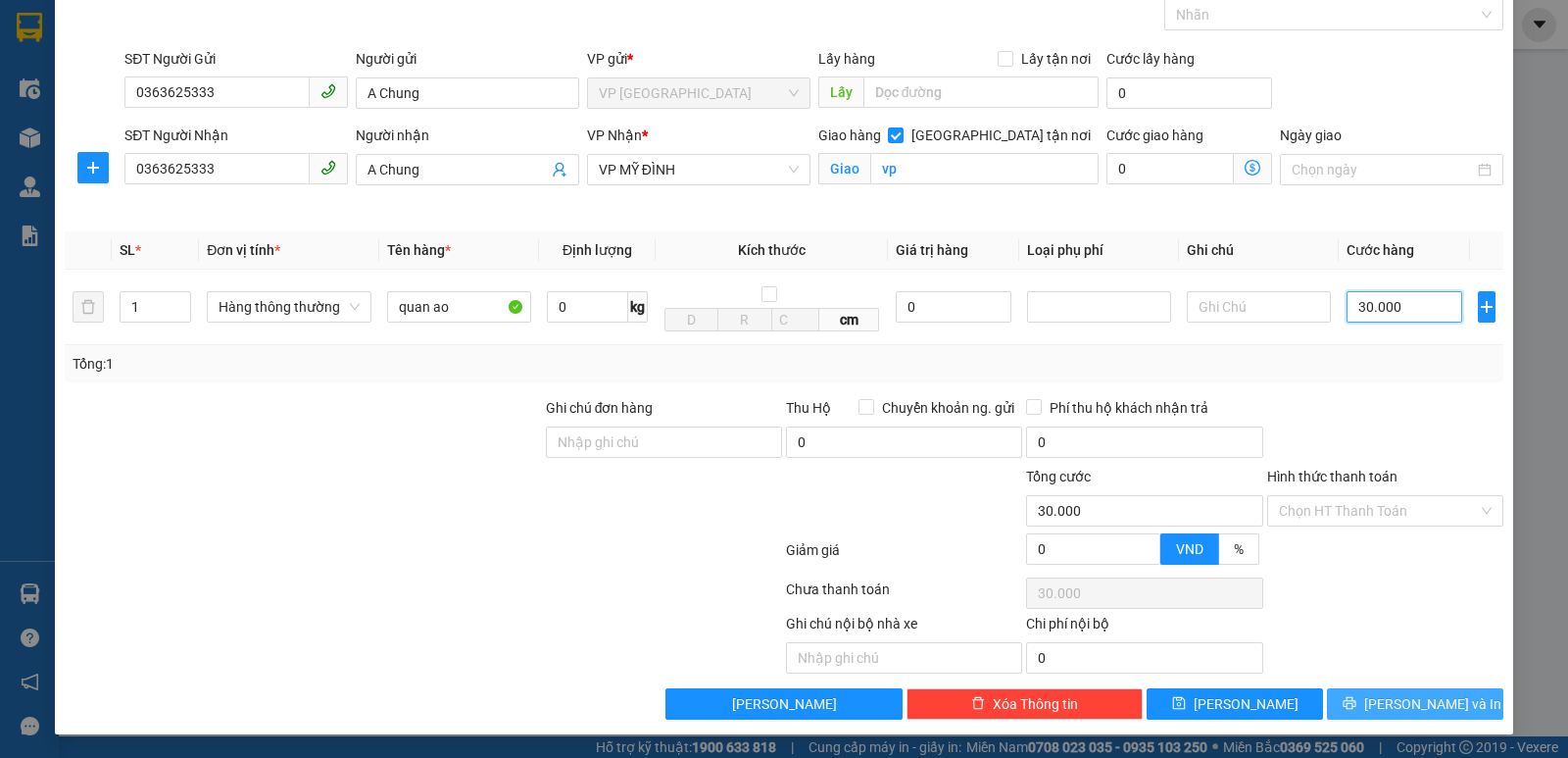
type input "30.000"
click at [1416, 696] on span "[PERSON_NAME] và In" at bounding box center [1431, 704] width 137 height 22
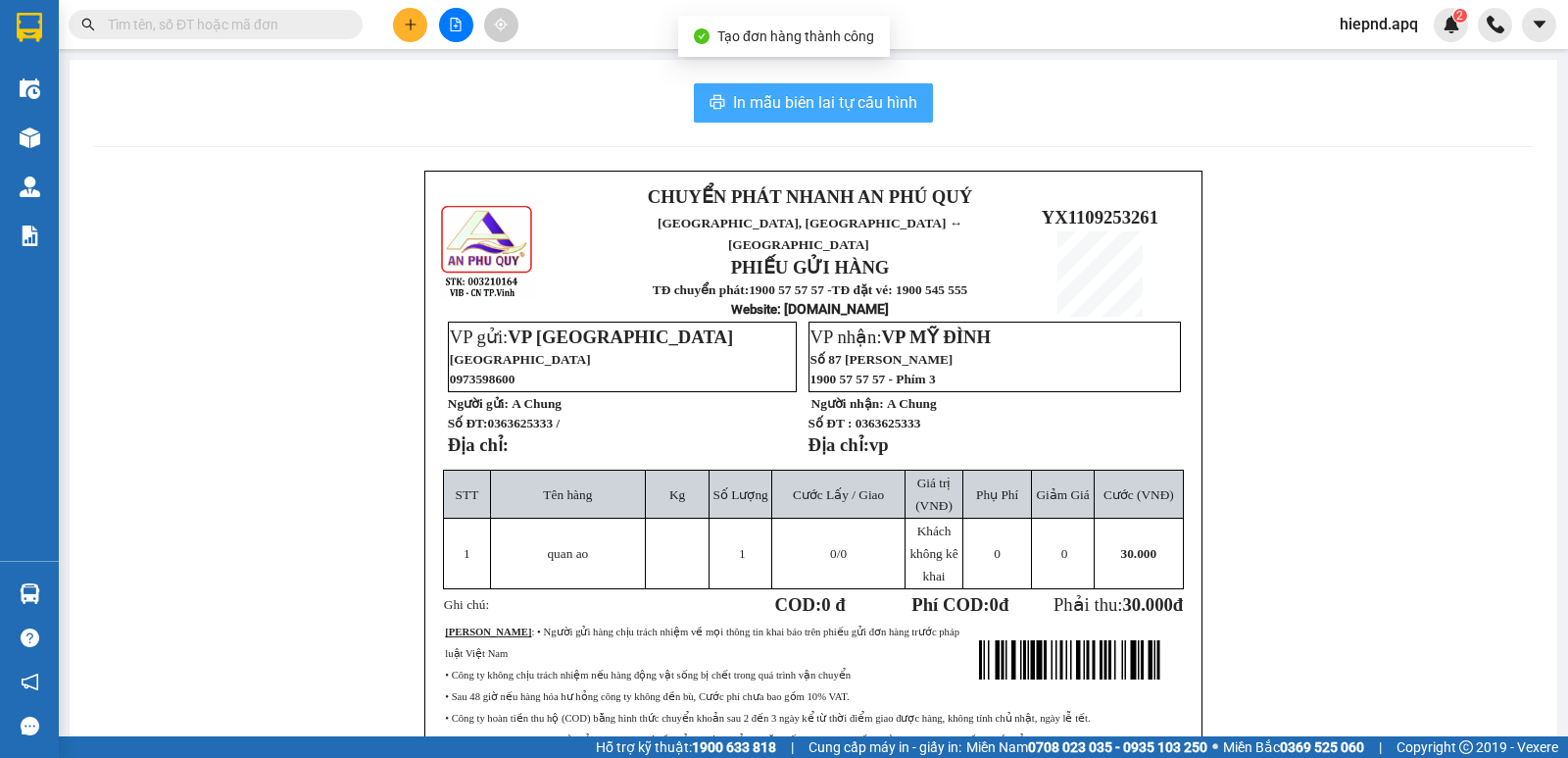
click at [822, 103] on span "In mẫu biên lai tự cấu hình" at bounding box center [824, 102] width 185 height 25
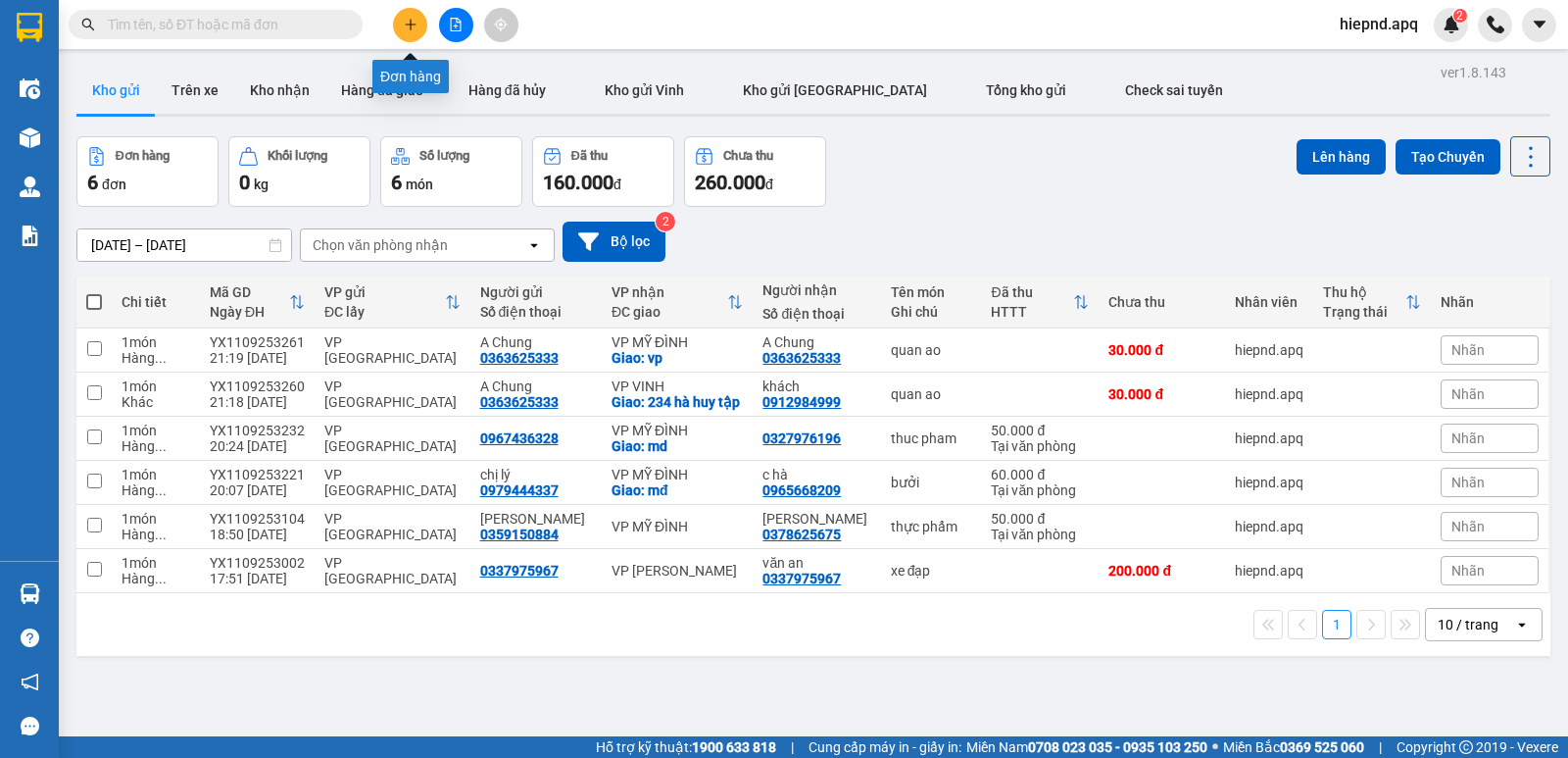
click at [413, 26] on icon "plus" at bounding box center [410, 25] width 14 height 14
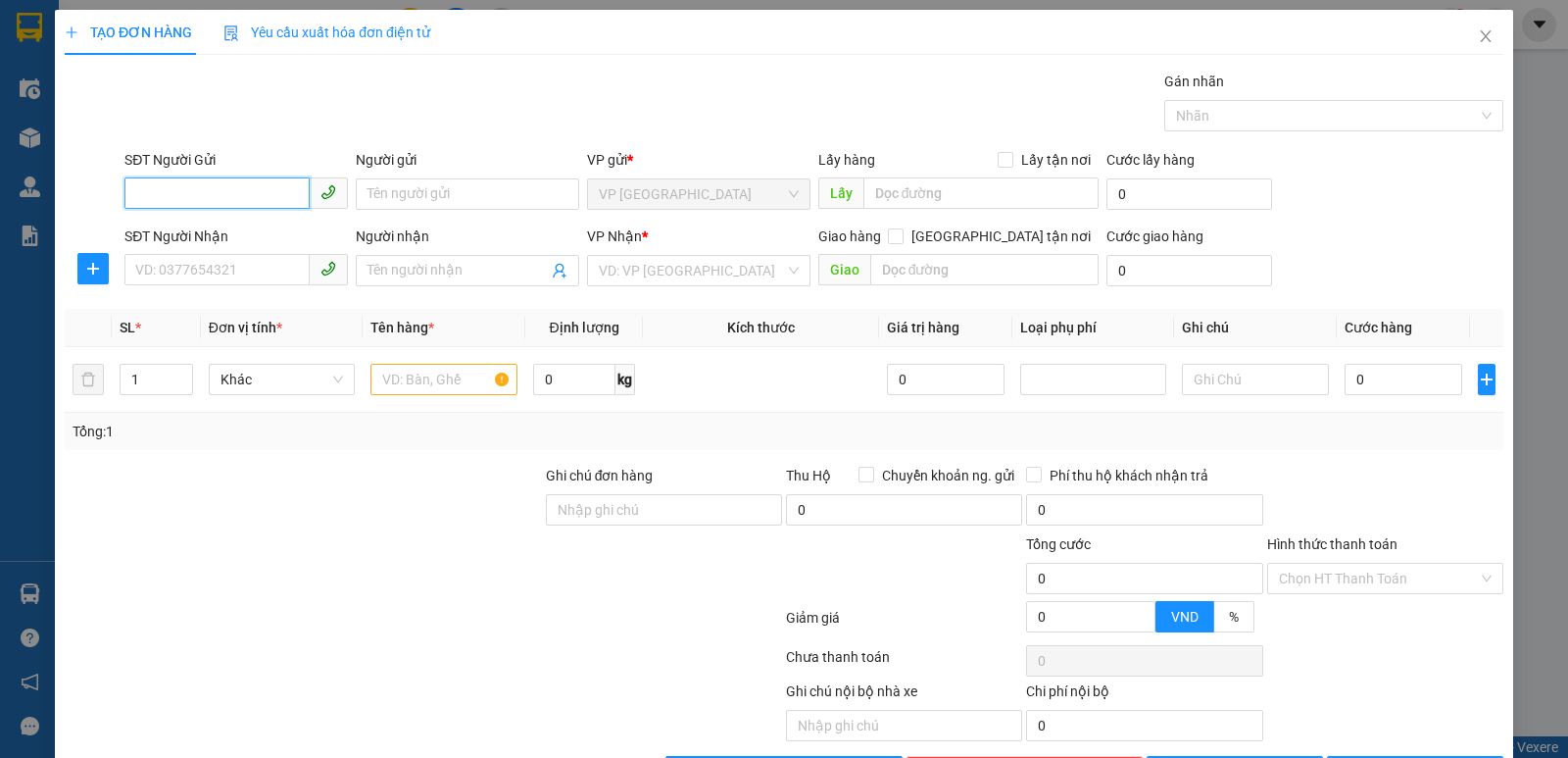
click at [201, 181] on input "SĐT Người Gửi" at bounding box center [218, 193] width 186 height 31
type input "0363625333"
drag, startPoint x: 1474, startPoint y: 33, endPoint x: 208, endPoint y: 57, distance: 1266.2
click at [1479, 34] on icon "close" at bounding box center [1484, 36] width 11 height 12
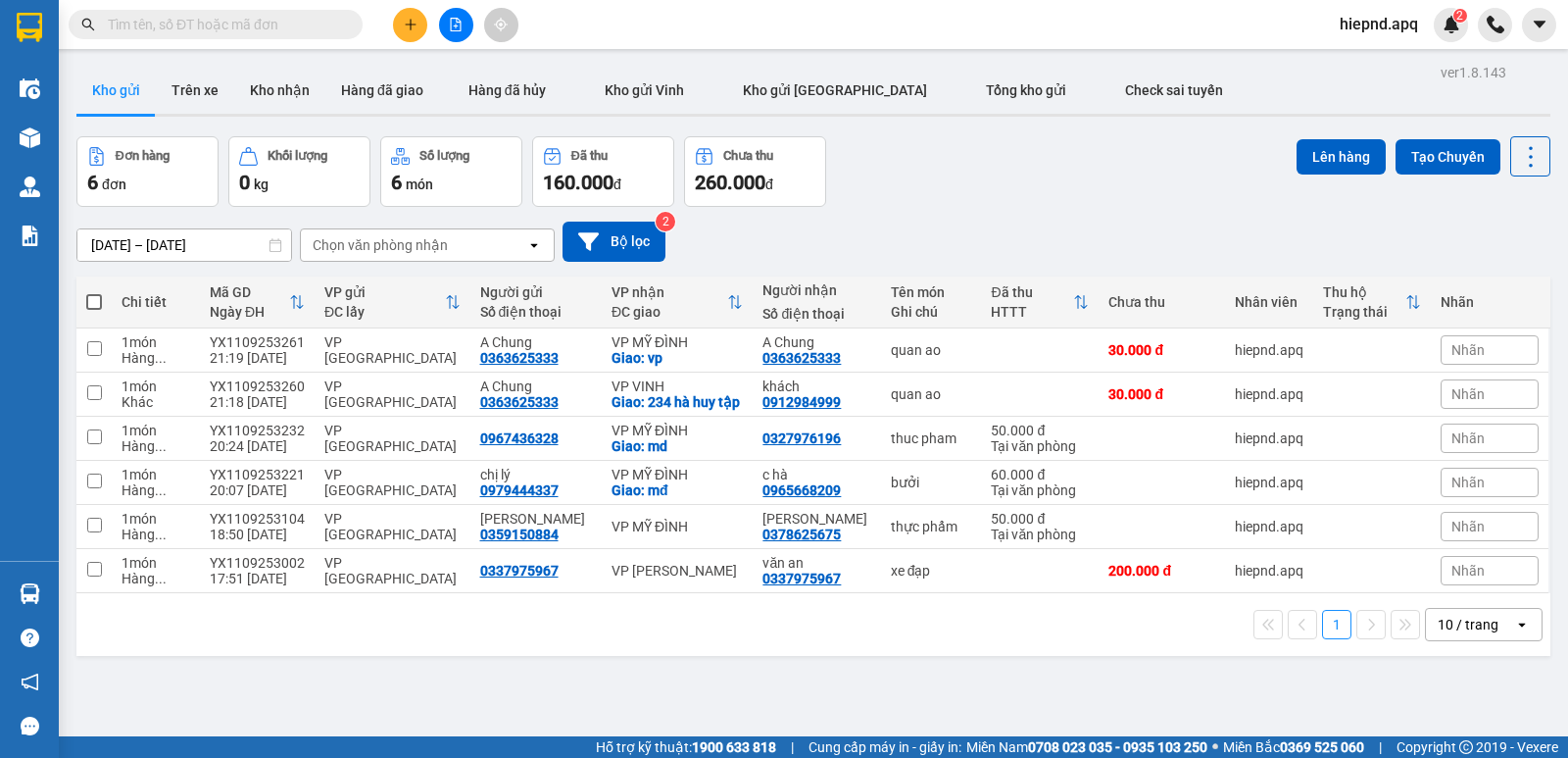
click at [211, 18] on input "text" at bounding box center [224, 25] width 232 height 22
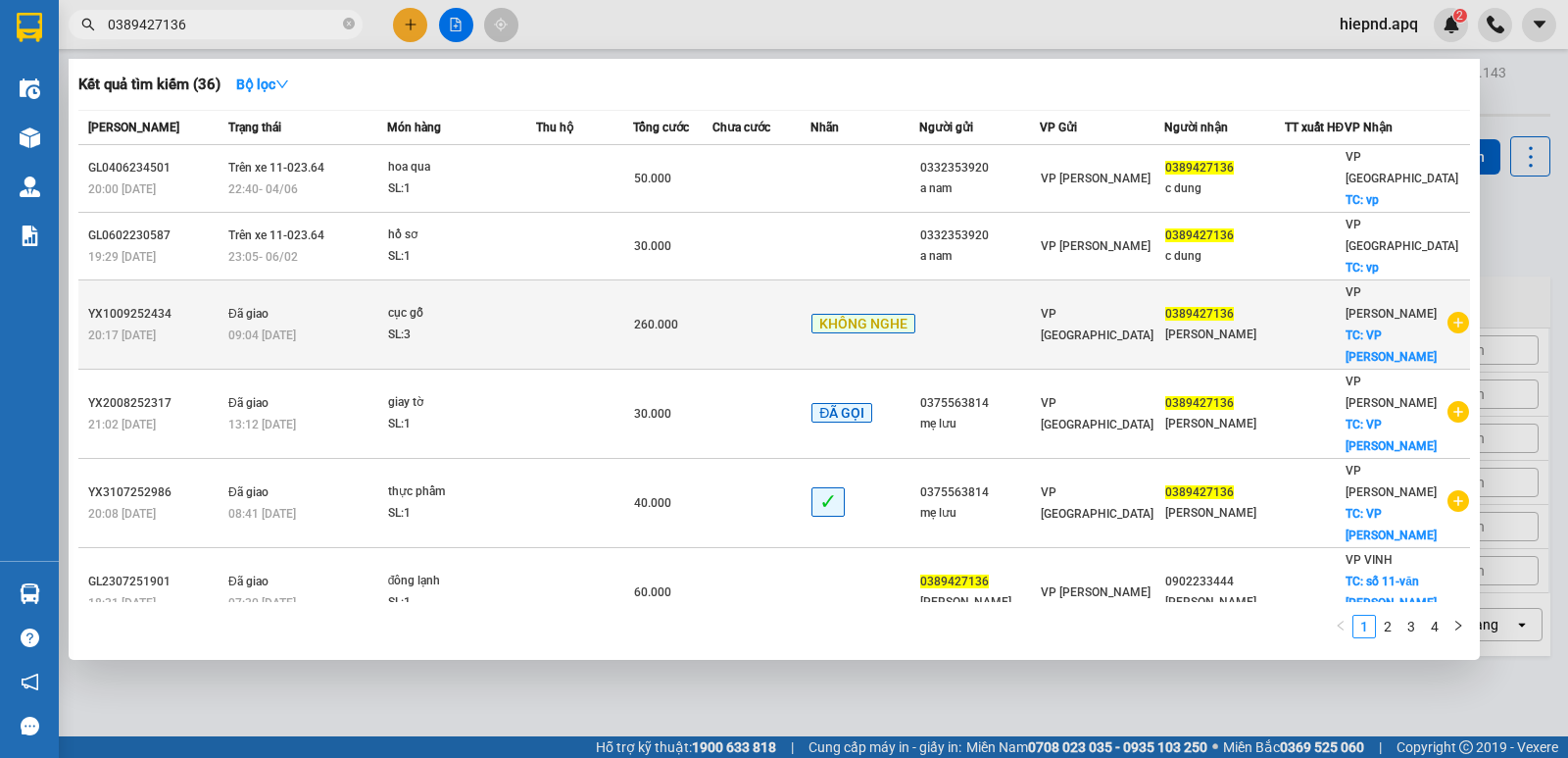
type input "0389427136"
click at [1107, 307] on span "VP [GEOGRAPHIC_DATA]" at bounding box center [1096, 324] width 113 height 35
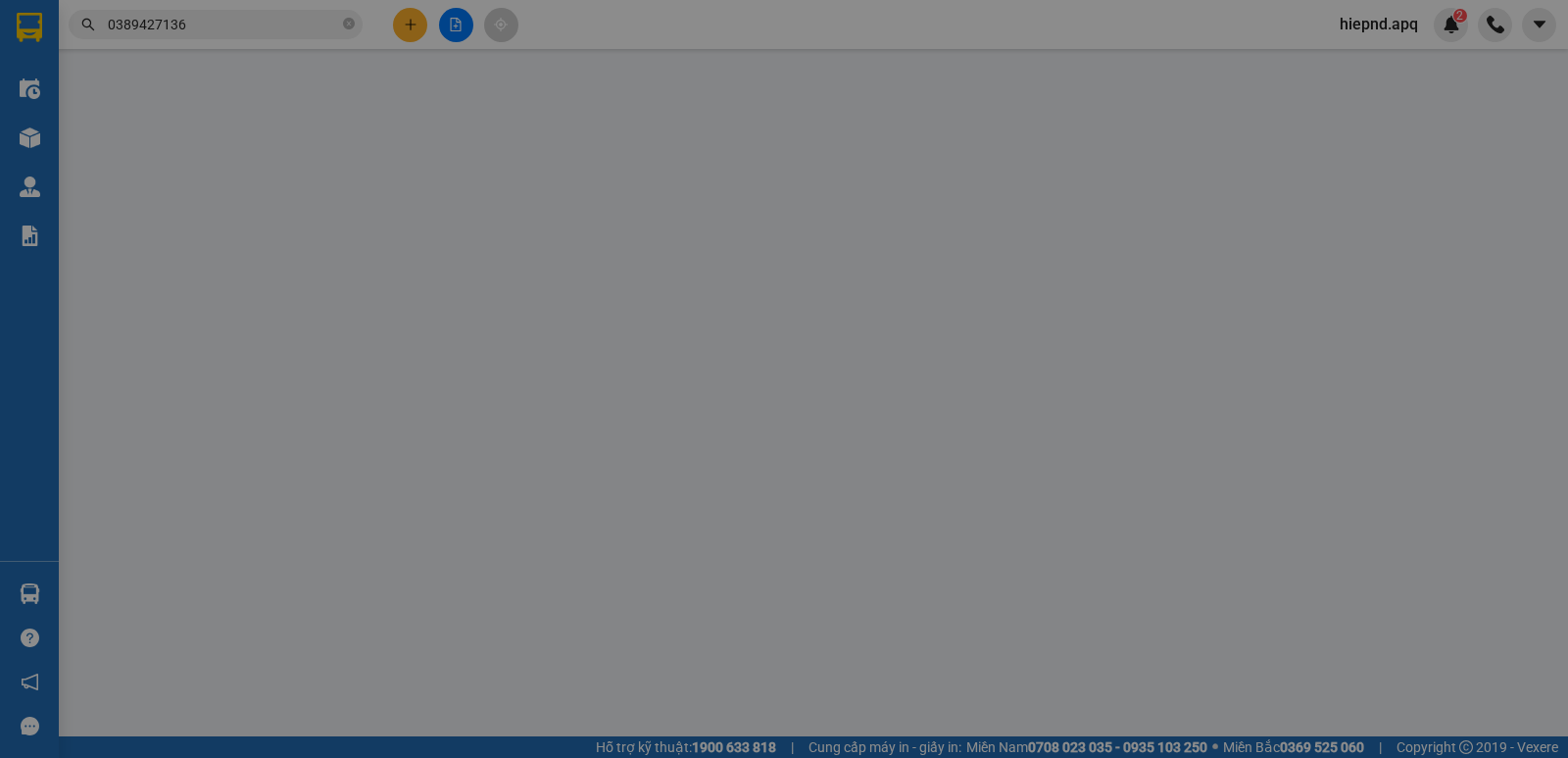
type input "0389427136"
type input "[PERSON_NAME]"
checkbox input "true"
type input "VP [PERSON_NAME]"
type input "260.000"
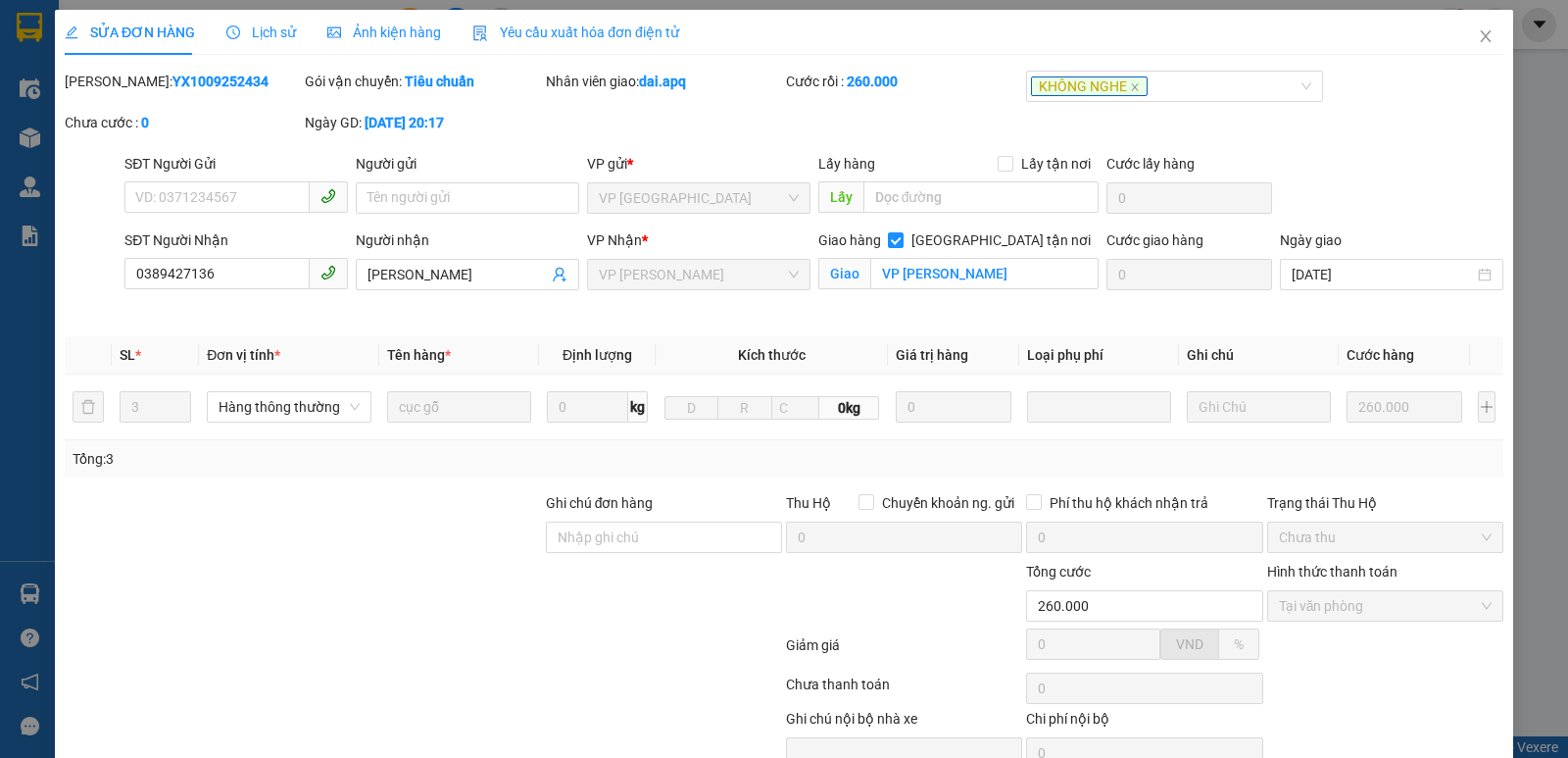
click at [269, 26] on span "Lịch sử" at bounding box center [261, 33] width 70 height 16
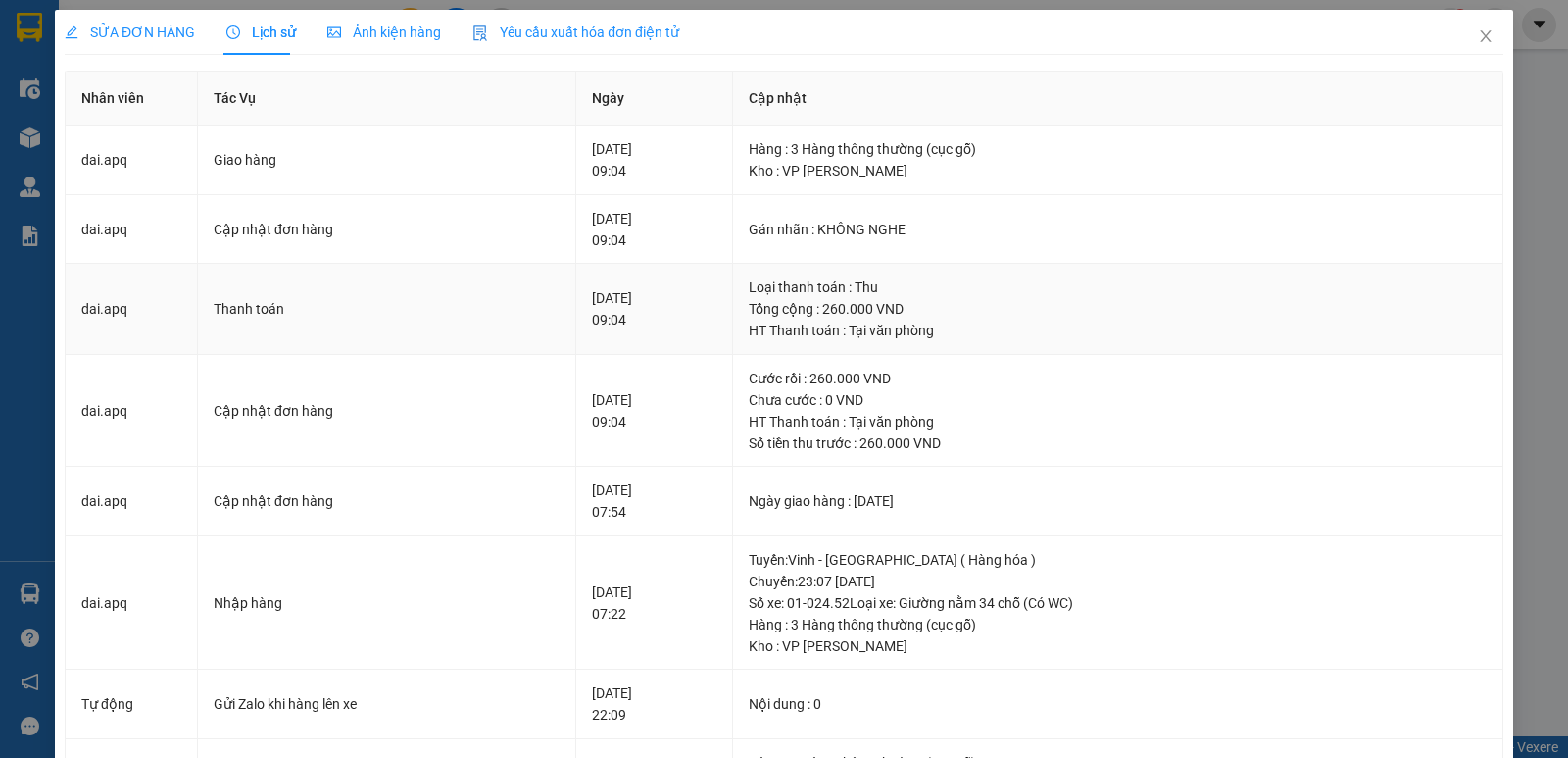
click at [983, 314] on div "Tổng cộng : 260.000 VND" at bounding box center [1117, 309] width 738 height 22
click at [1477, 36] on icon "close" at bounding box center [1485, 36] width 16 height 16
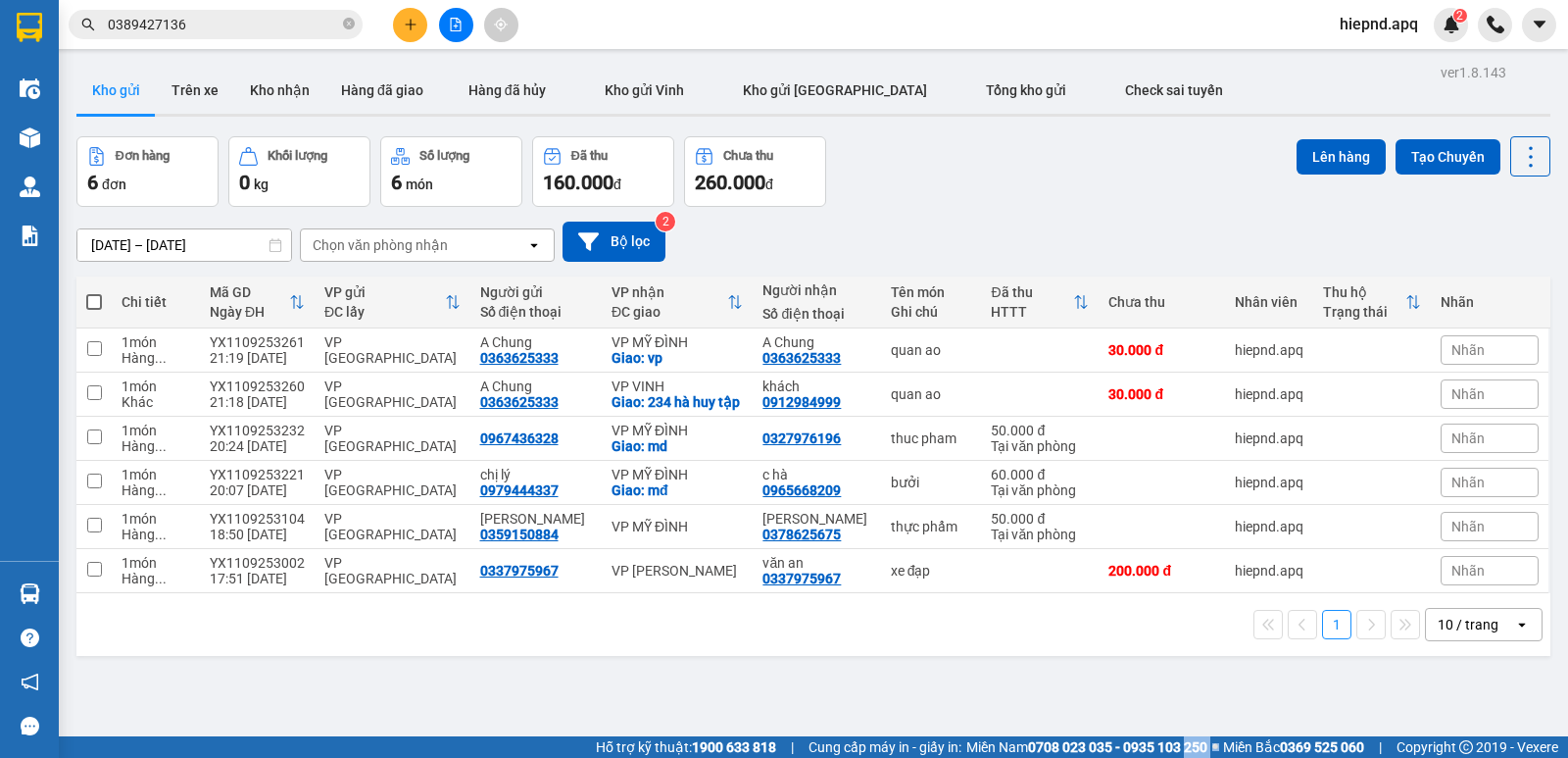
click at [1218, 757] on html "Kết quả tìm kiếm ( 36 ) Bộ lọc Mã ĐH Trạng thái Món hàng Thu hộ Tổng cước Chưa …" at bounding box center [784, 379] width 1568 height 758
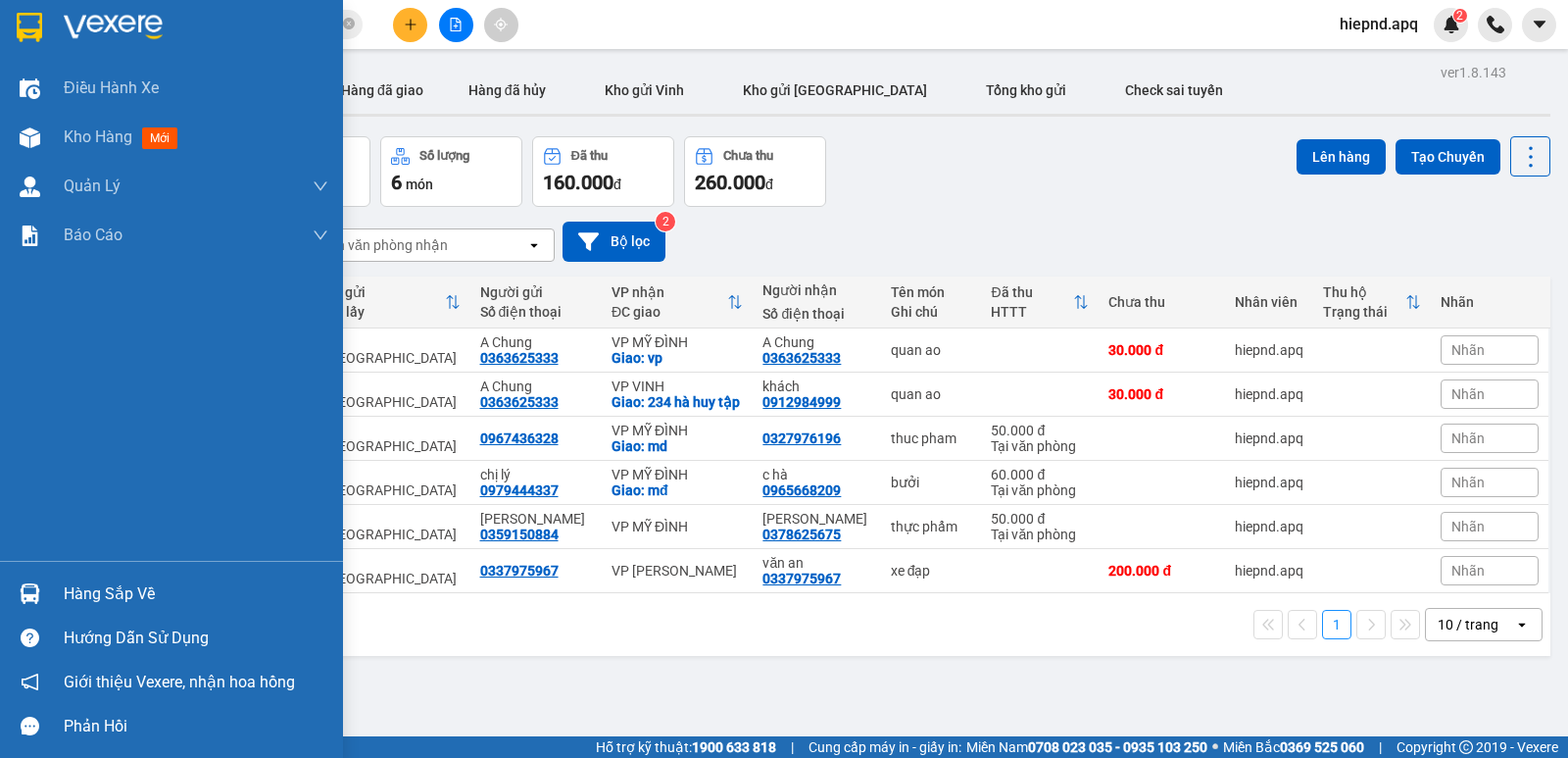
click at [59, 589] on div "Hàng sắp về" at bounding box center [172, 593] width 343 height 44
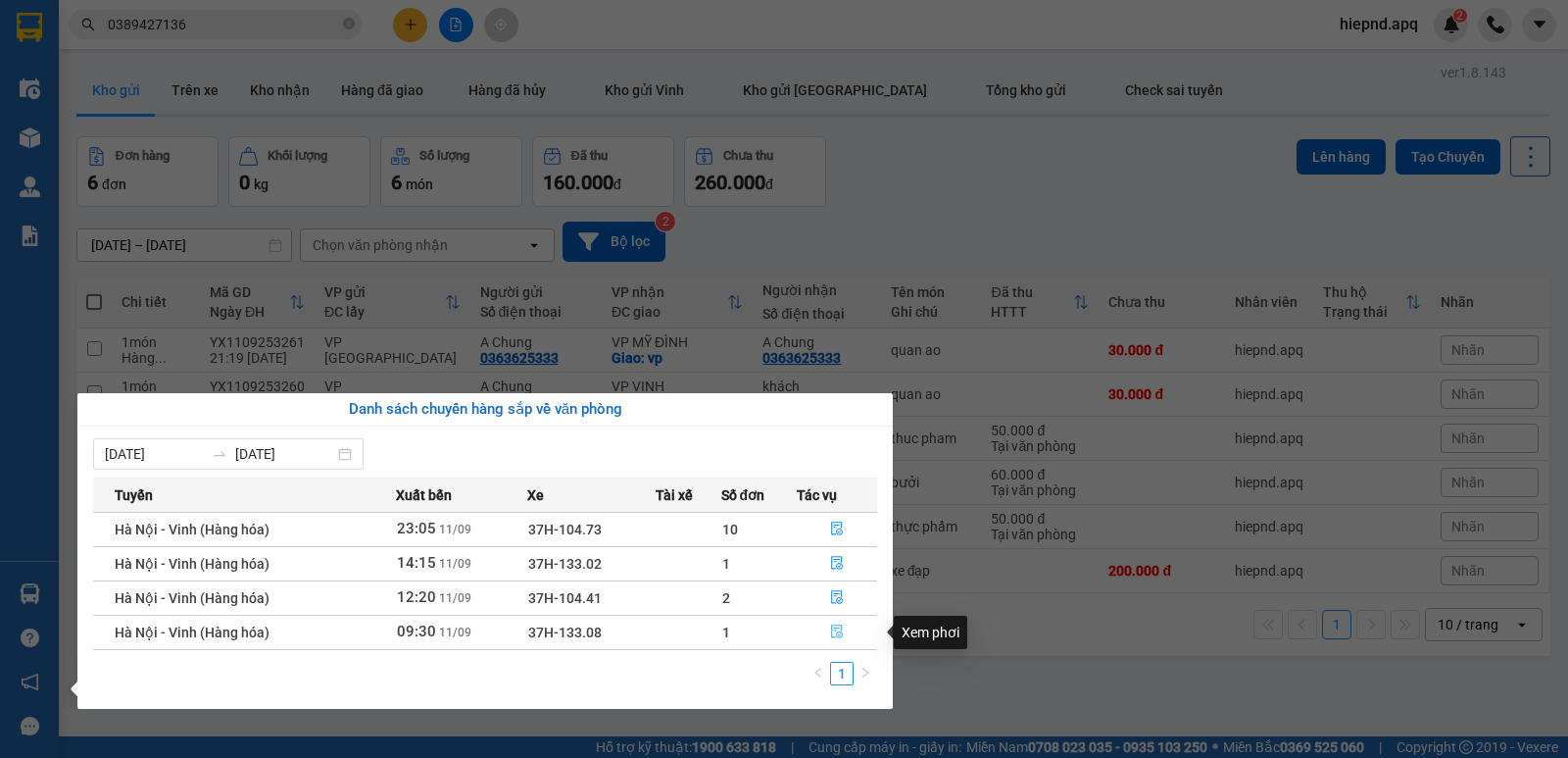
click at [835, 623] on button "button" at bounding box center [836, 631] width 79 height 31
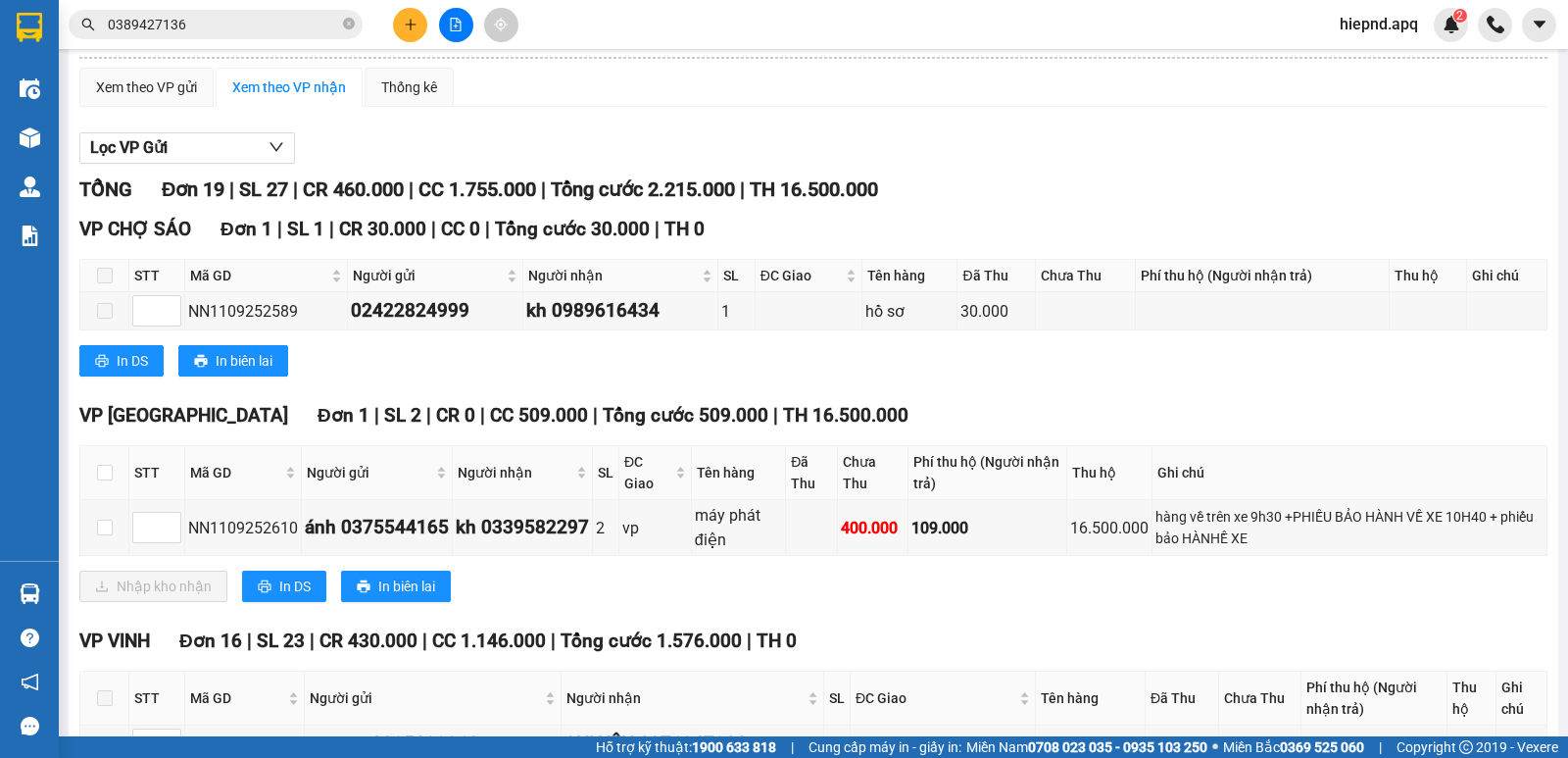
scroll to position [196, 0]
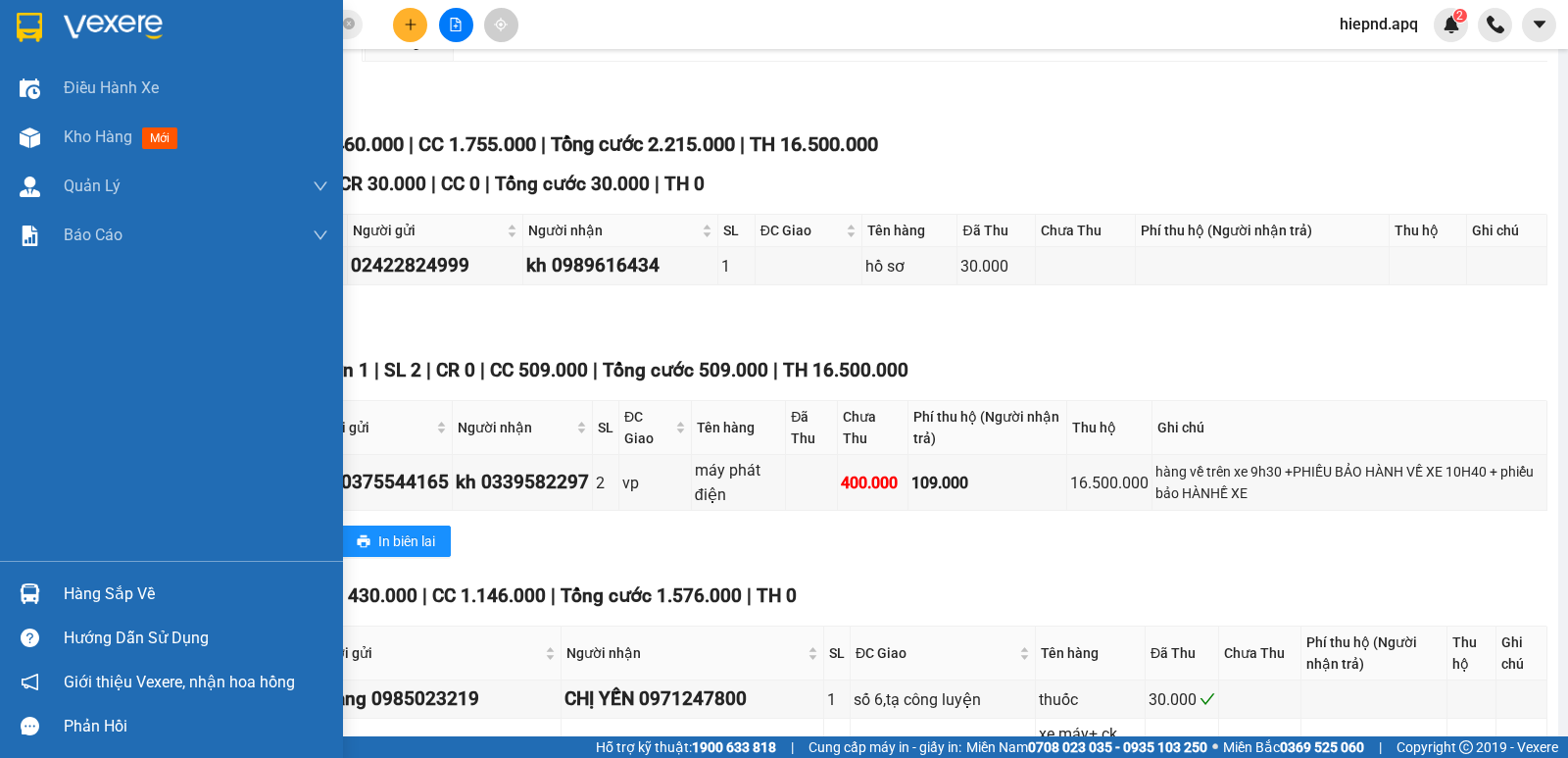
click at [86, 602] on div "Hàng sắp về" at bounding box center [196, 593] width 264 height 29
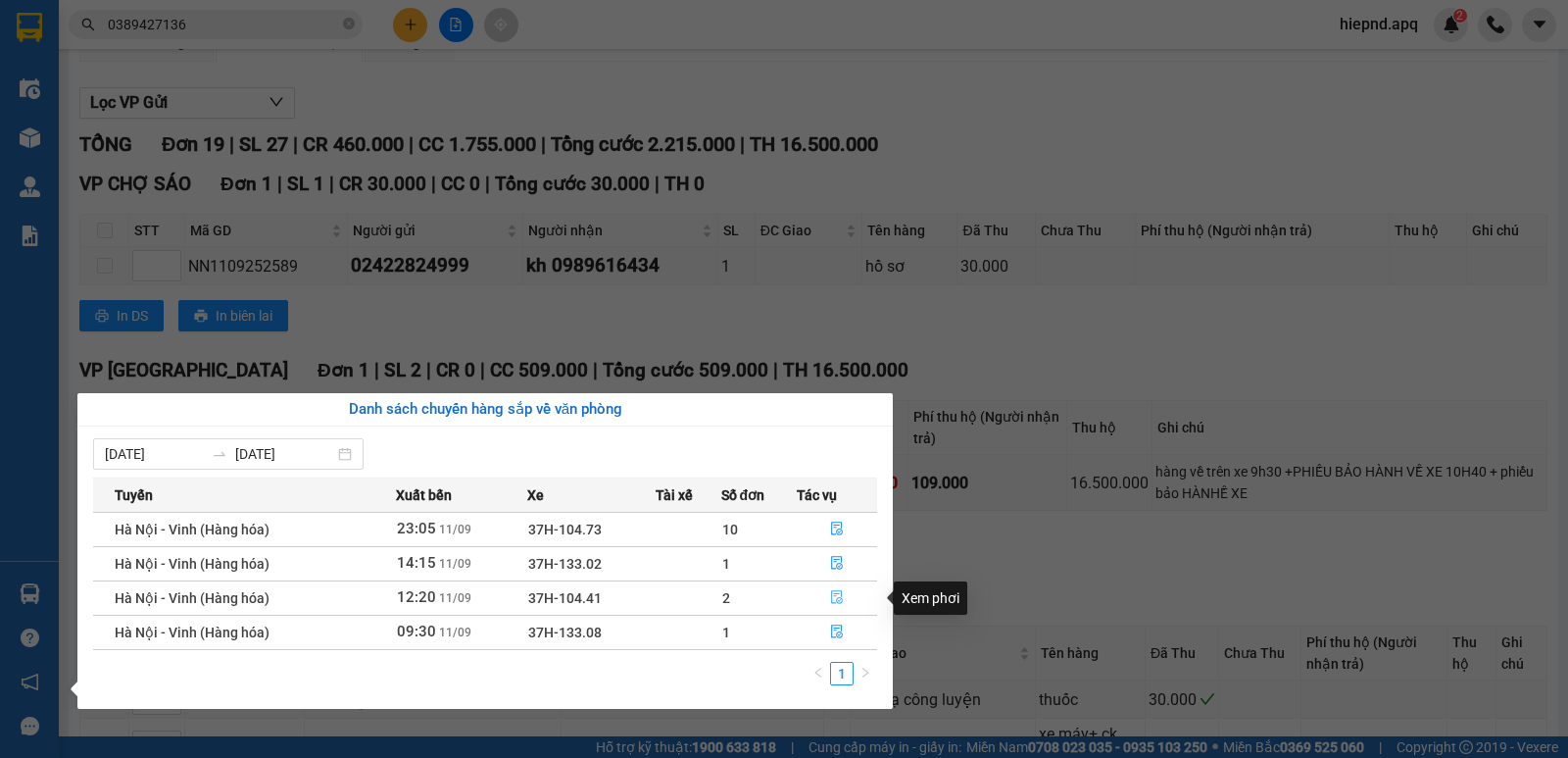
click at [832, 595] on icon "file-done" at bounding box center [836, 597] width 14 height 14
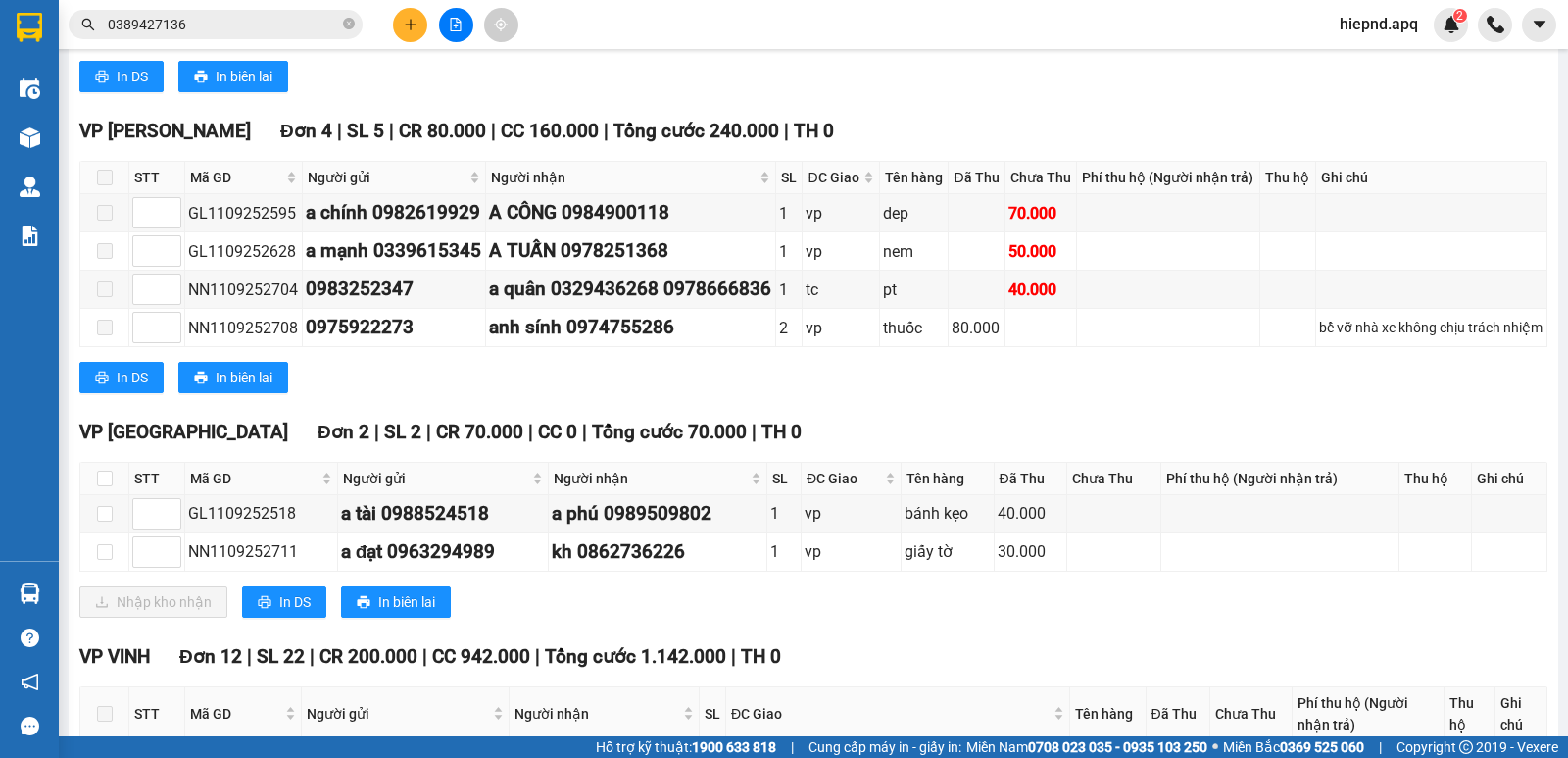
scroll to position [686, 0]
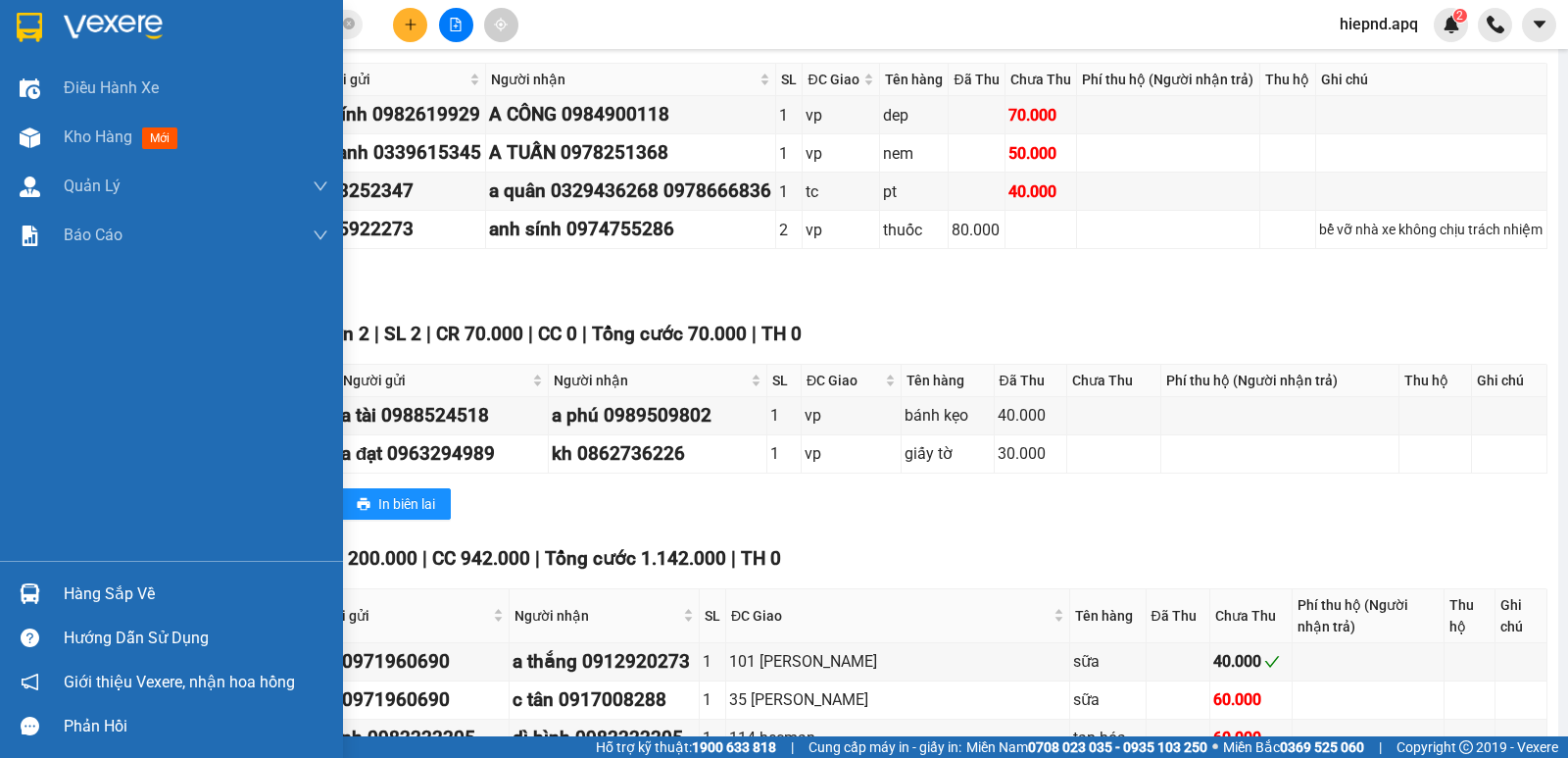
click at [94, 595] on div "Hàng sắp về" at bounding box center [196, 593] width 264 height 29
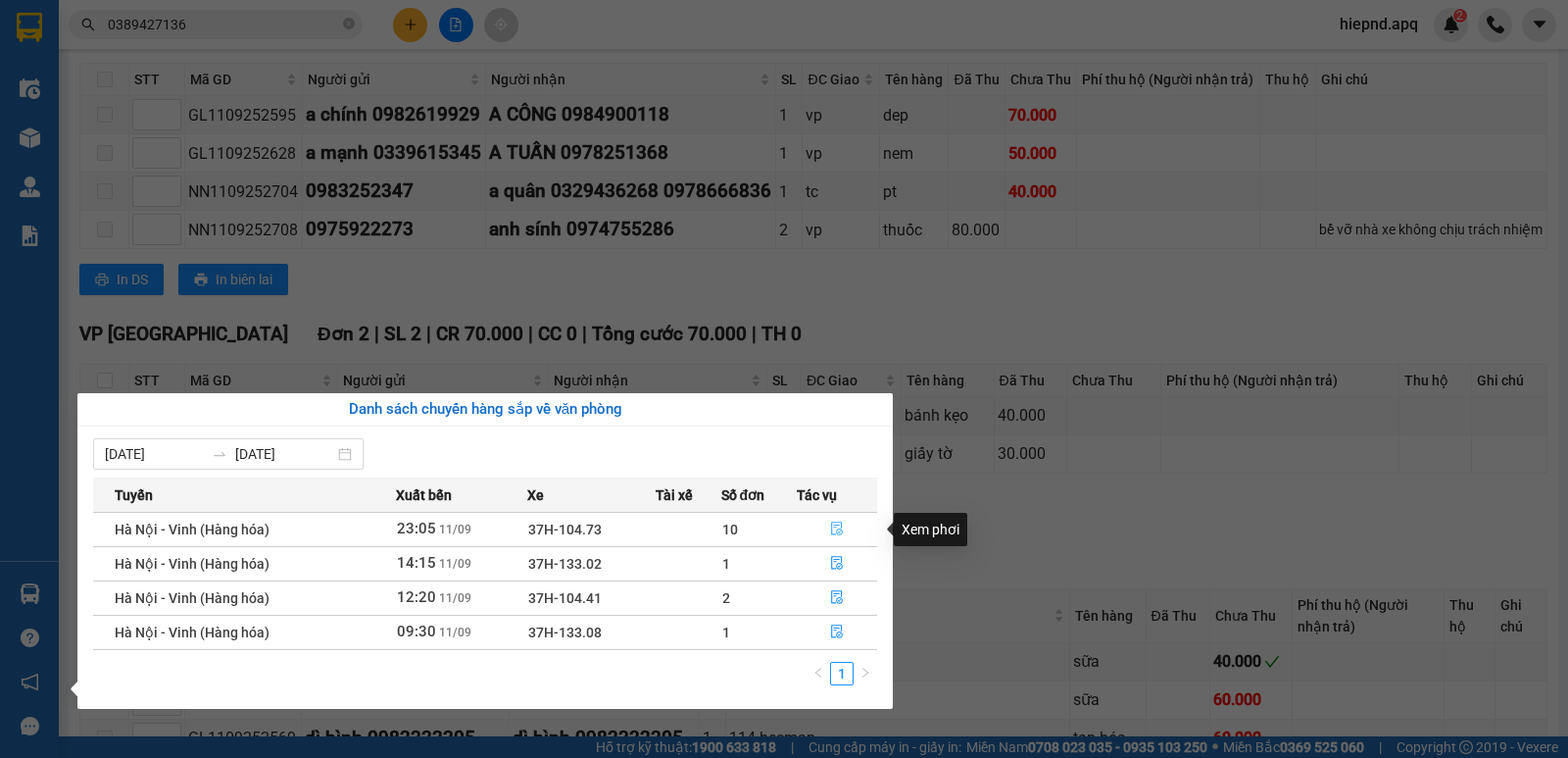
click at [838, 532] on icon "file-done" at bounding box center [836, 529] width 12 height 14
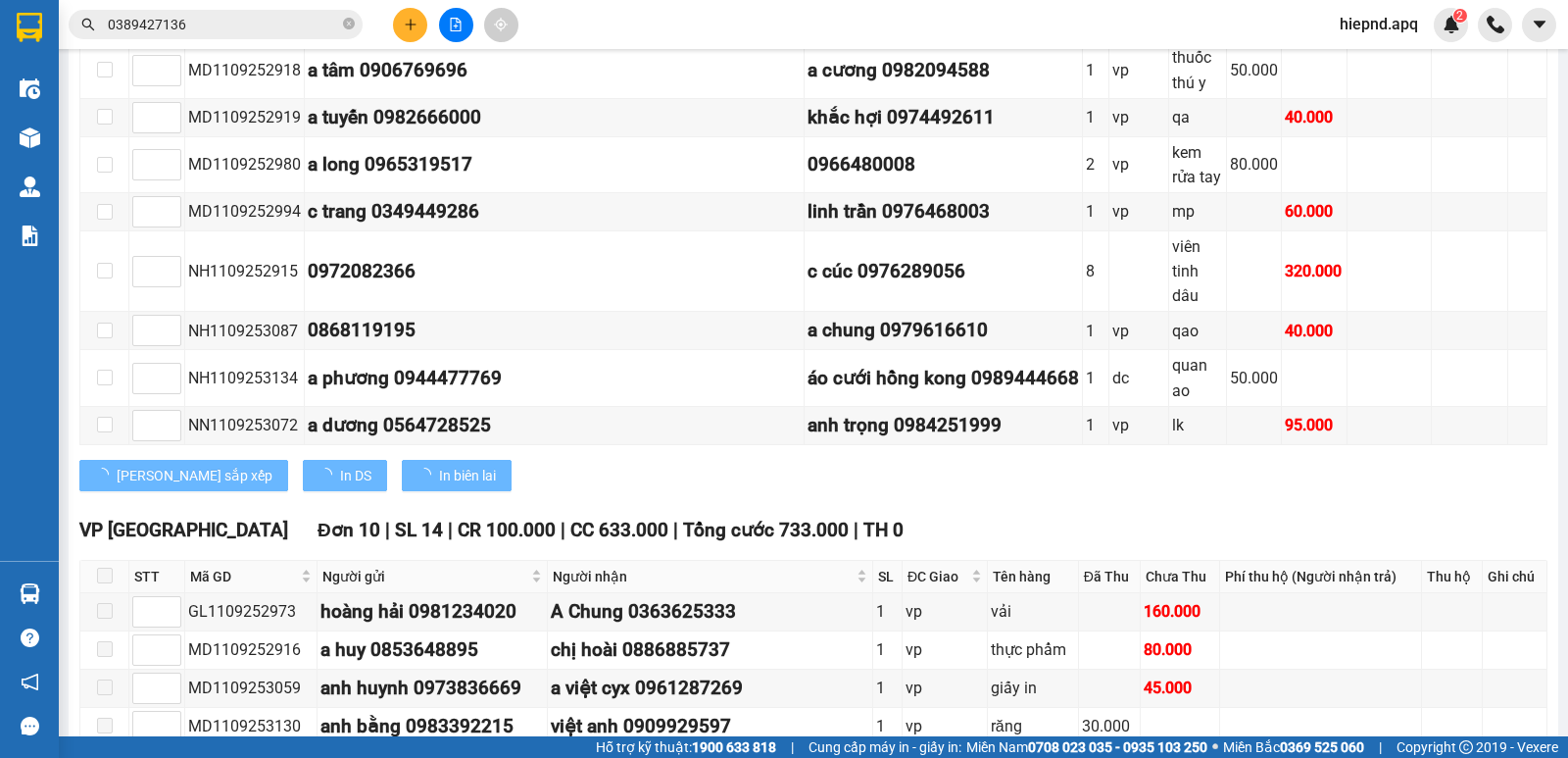
scroll to position [1094, 0]
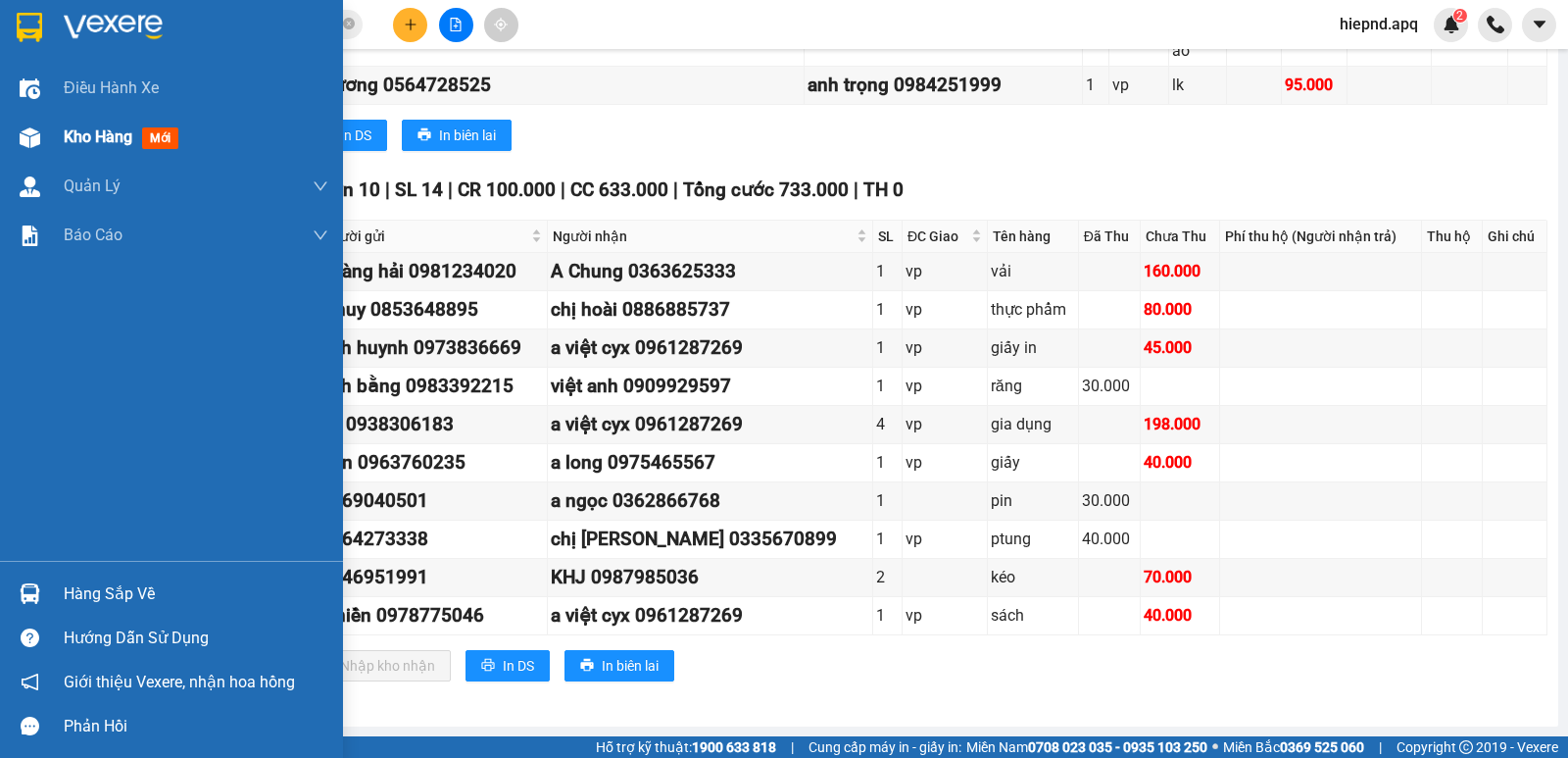
click at [103, 147] on div "Kho hàng mới" at bounding box center [125, 137] width 123 height 25
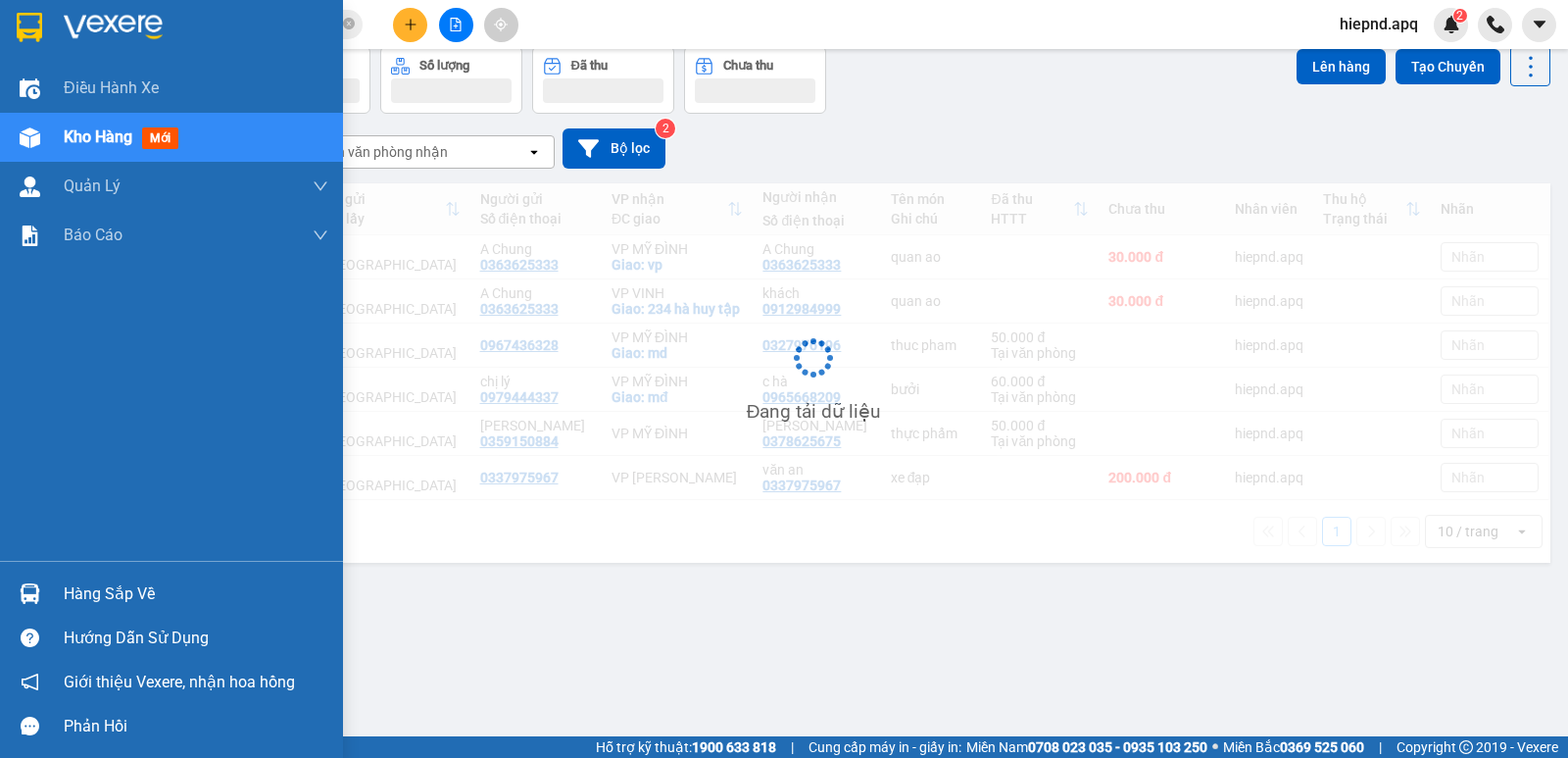
scroll to position [90, 0]
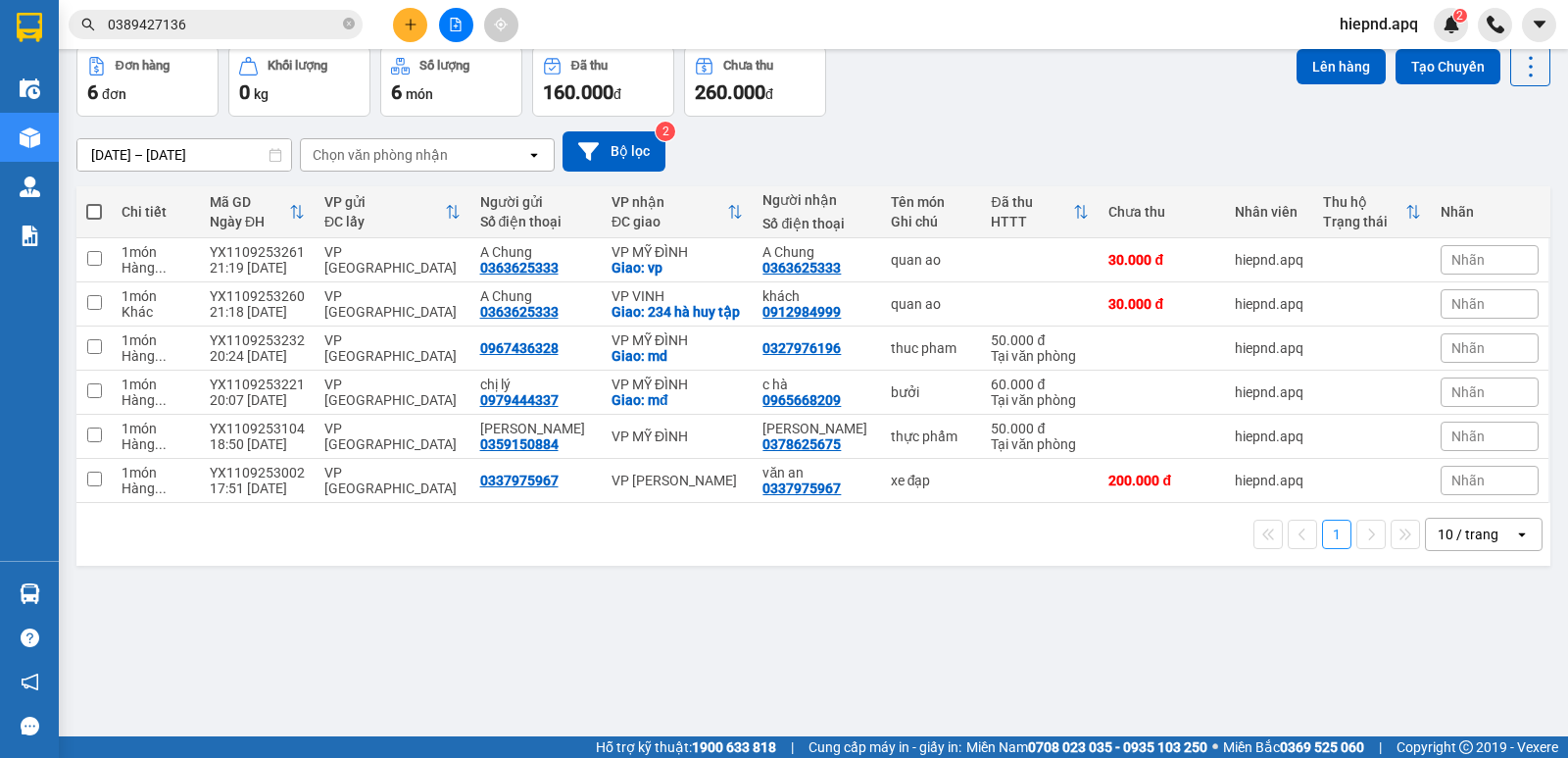
click at [1024, 127] on div "[DATE] – [DATE] Press the down arrow key to interact with the calendar and sele…" at bounding box center [813, 152] width 1473 height 70
click at [677, 575] on div "ver 1.8.143 Kho gửi Trên xe Kho nhận Hàng đã giao Hàng đã hủy Kho gửi Vinh Kho …" at bounding box center [813, 348] width 1489 height 758
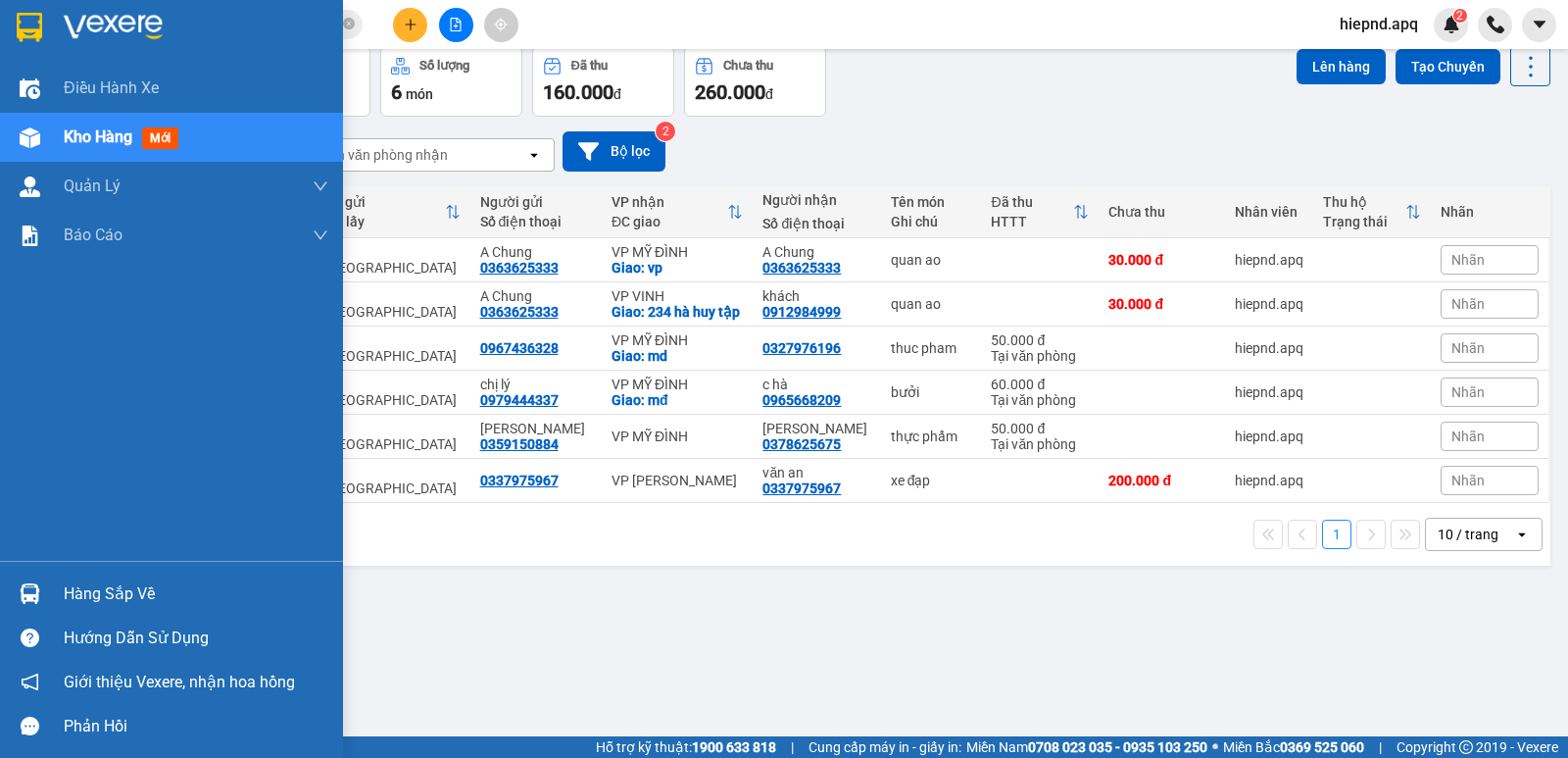
click at [84, 599] on div "Hàng sắp về" at bounding box center [196, 593] width 264 height 29
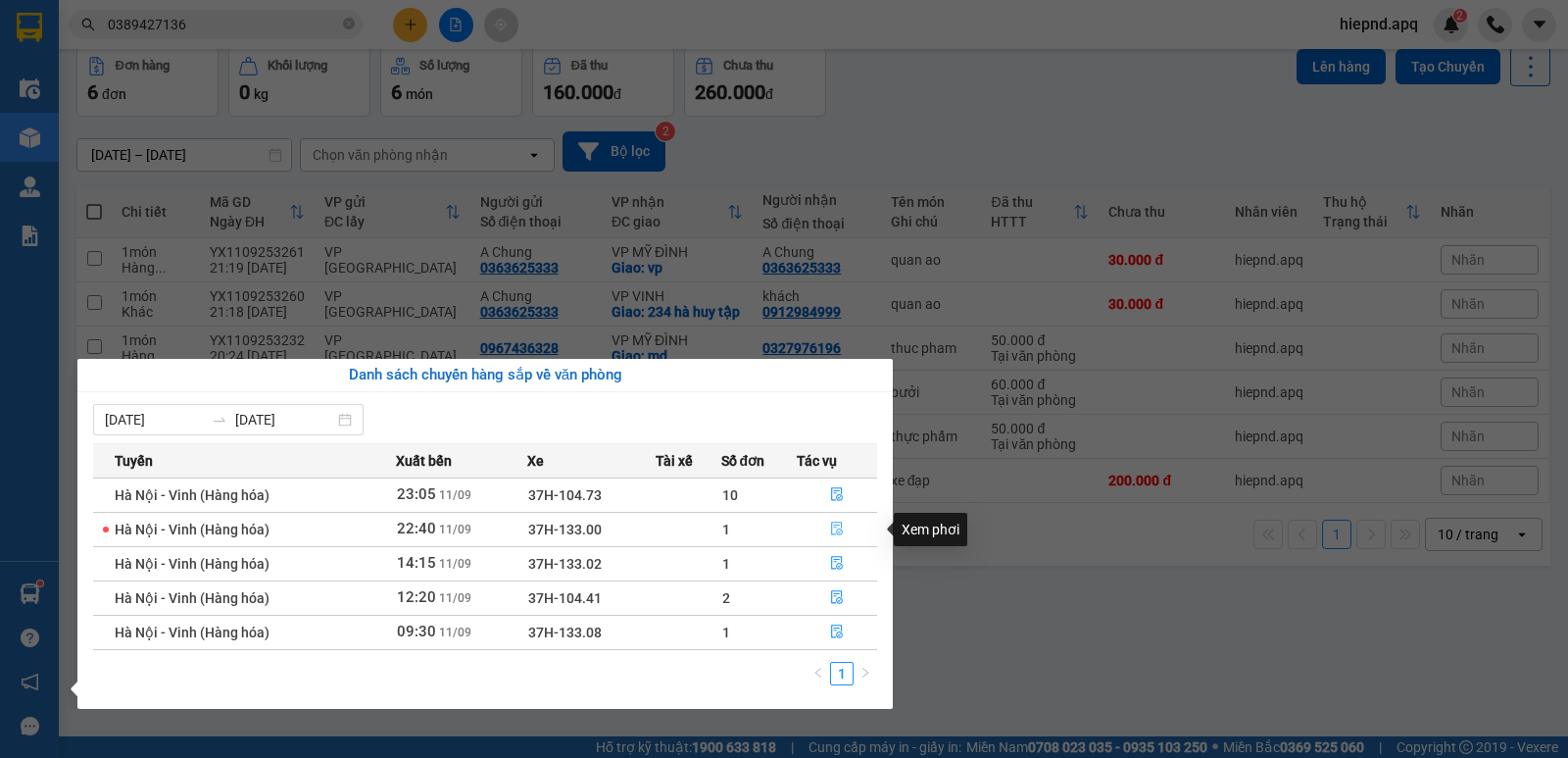
click at [834, 530] on icon "file-done" at bounding box center [836, 528] width 14 height 14
